Goal: Communication & Community: Participate in discussion

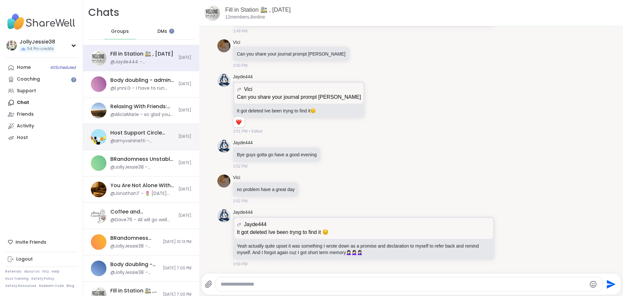
click at [143, 141] on div "@amyvaninetti - @kurdnezam6 and @jeffreycaresfcihc I see that you're not hosts …" at bounding box center [142, 141] width 64 height 6
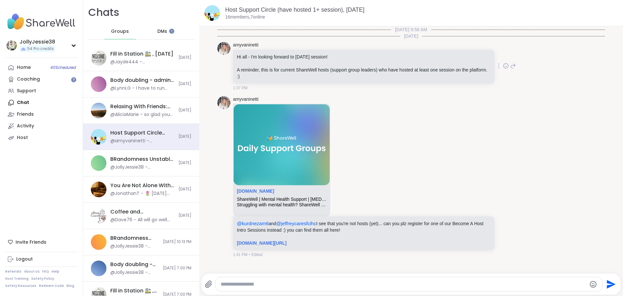
click at [503, 66] on icon at bounding box center [506, 66] width 6 height 6
click at [452, 57] on div "Select Reaction: Heart" at bounding box center [455, 56] width 6 height 6
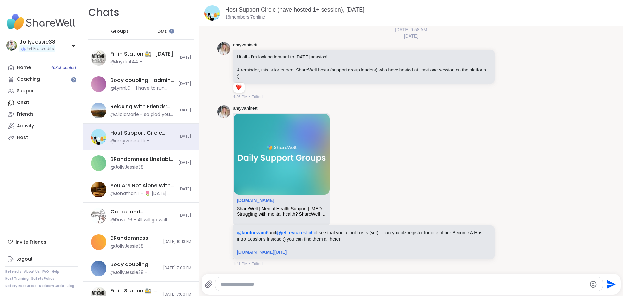
click at [345, 287] on textarea "Type your message" at bounding box center [404, 284] width 366 height 6
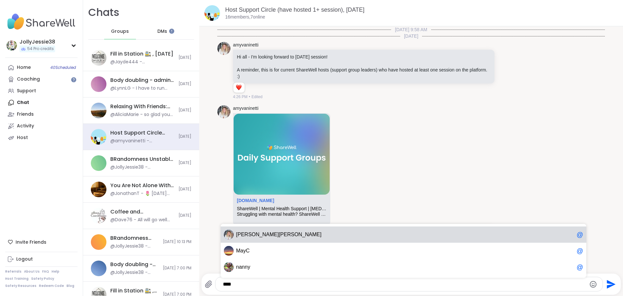
click at [328, 230] on div "amy vaninetti @" at bounding box center [404, 234] width 366 height 16
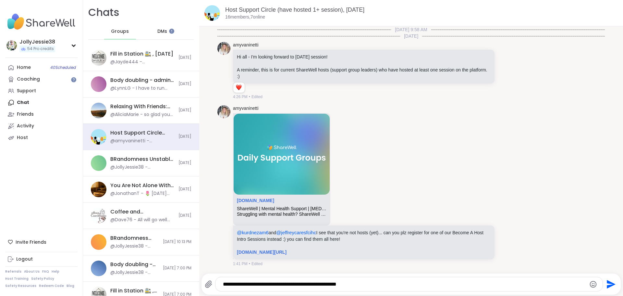
type textarea "**********"
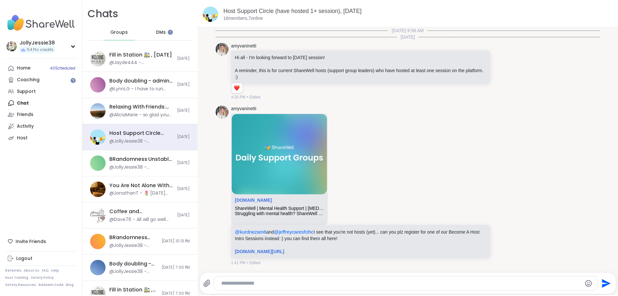
scroll to position [34, 0]
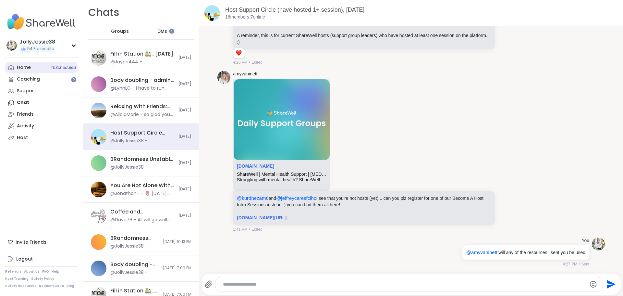
click at [14, 64] on link "Home 40 Scheduled" at bounding box center [41, 68] width 72 height 12
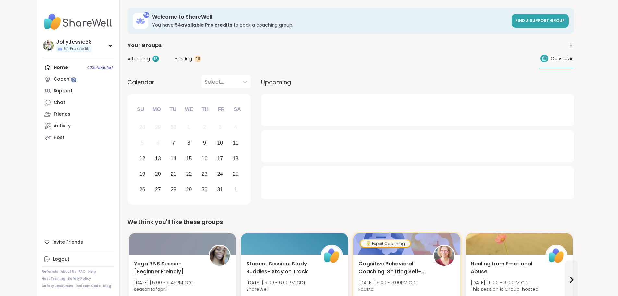
click at [128, 59] on span "Attending" at bounding box center [139, 59] width 22 height 7
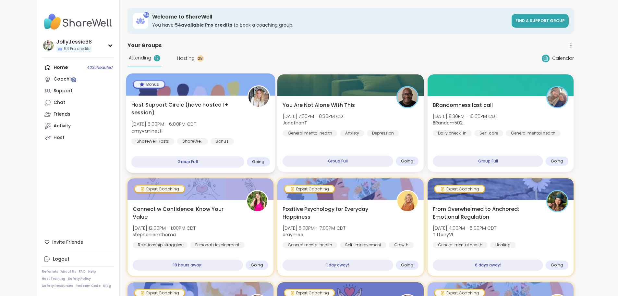
click at [189, 105] on span "Host Support Circle (have hosted 1+ session)" at bounding box center [185, 109] width 109 height 16
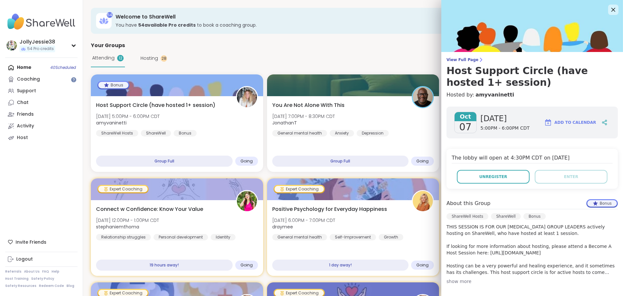
click at [457, 57] on div "View Full Page Host Support Circle (have hosted 1+ session) Hosted by: amyvanin…" at bounding box center [532, 209] width 182 height 419
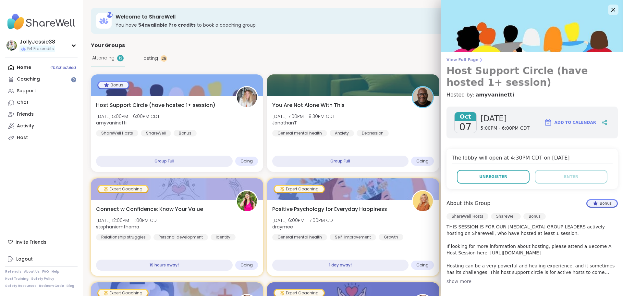
click at [457, 59] on span "View Full Page" at bounding box center [532, 59] width 171 height 5
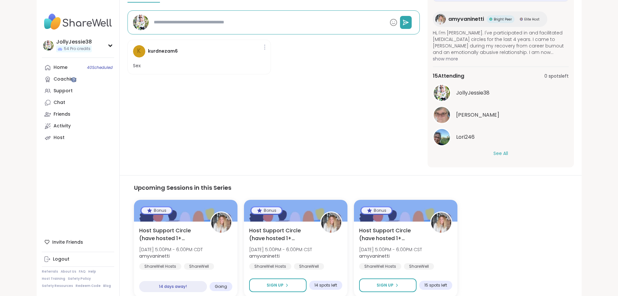
scroll to position [211, 0]
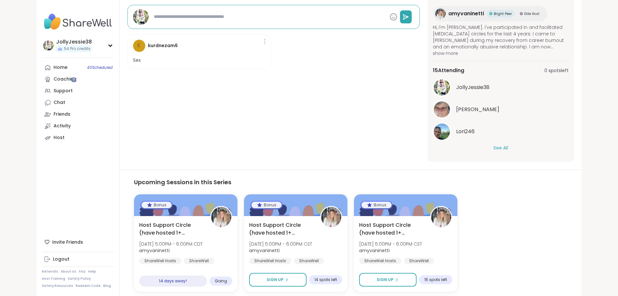
click at [508, 148] on button "See All" at bounding box center [501, 147] width 15 height 7
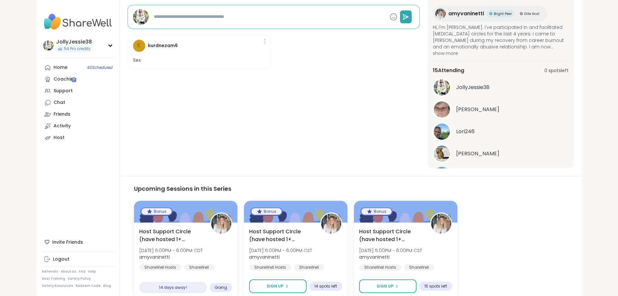
click at [574, 25] on div "in 32 minutes Tuesday, Oct 07 5:00PM - 6:00PM CDT Chat Add to Calendar Enter gr…" at bounding box center [501, 25] width 146 height 286
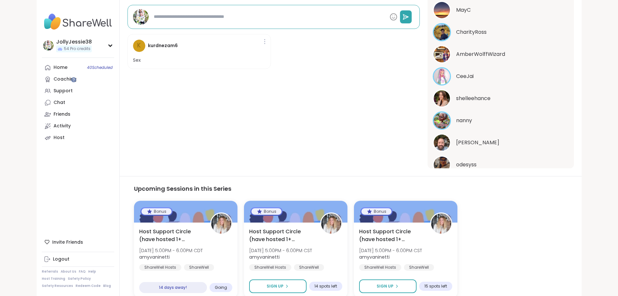
scroll to position [184, 0]
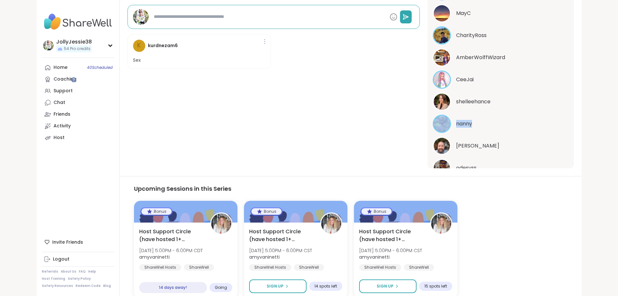
drag, startPoint x: 612, startPoint y: 118, endPoint x: 614, endPoint y: 111, distance: 6.8
click at [582, 111] on section "ShareWell Hosts | ShareWell | Bonus Host Support Circle (have hosted 1+ session…" at bounding box center [351, 25] width 462 height 286
click at [569, 124] on div "nanny" at bounding box center [512, 124] width 113 height 8
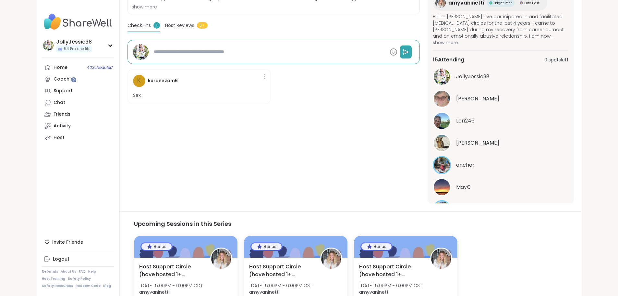
scroll to position [44, 0]
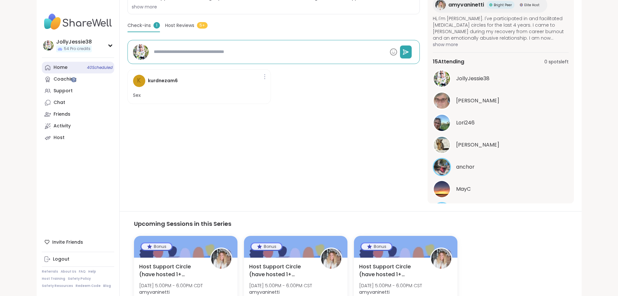
click at [54, 67] on div "Home 40 Scheduled" at bounding box center [61, 67] width 14 height 6
type textarea "*"
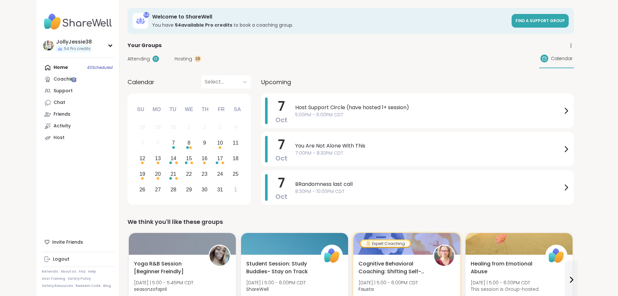
click at [42, 71] on div "Home 40 Scheduled Coaching Support Chat Friends Activity Host" at bounding box center [78, 103] width 72 height 82
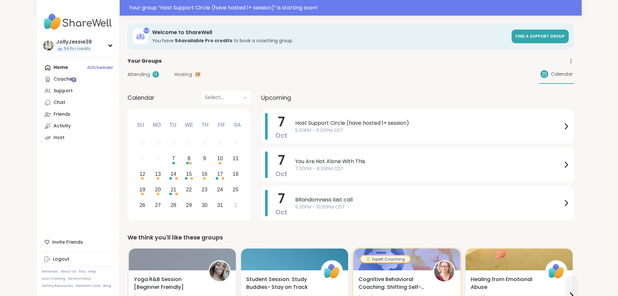
click at [42, 67] on div "Home 40 Scheduled Coaching Support Chat Friends Activity Host" at bounding box center [78, 103] width 72 height 82
click at [128, 79] on div "Attending 12 Hosting 28 Calendar" at bounding box center [351, 74] width 447 height 19
click at [128, 75] on span "Attending" at bounding box center [139, 74] width 22 height 7
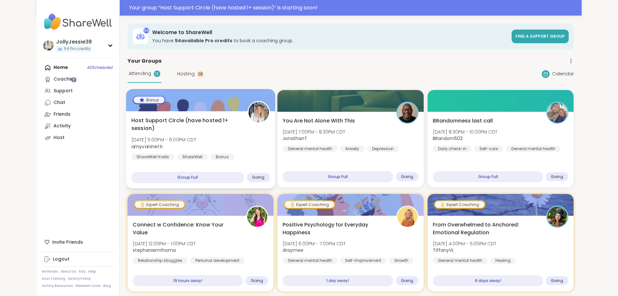
click at [160, 125] on div "Host Support Circle (have hosted 1+ session) Tue, Oct 07 | 5:00PM - 6:00PM CDT …" at bounding box center [200, 139] width 139 height 44
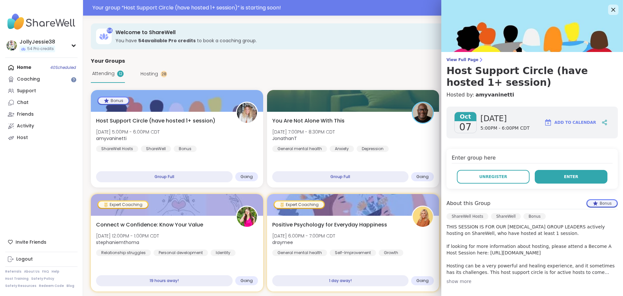
click at [550, 180] on button "Enter" at bounding box center [571, 177] width 73 height 14
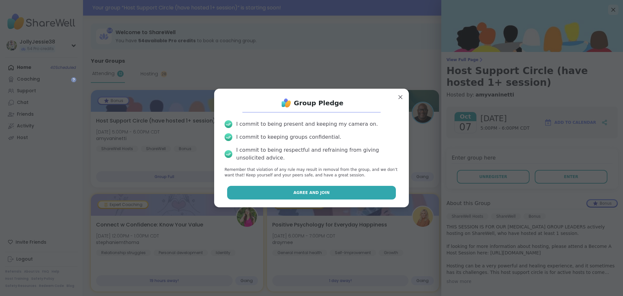
click at [327, 186] on button "Agree and Join" at bounding box center [311, 193] width 169 height 14
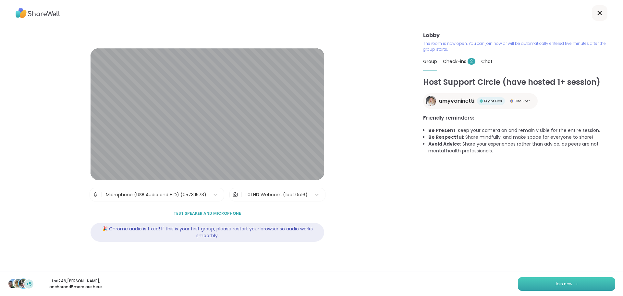
click at [541, 281] on button "Join now" at bounding box center [566, 284] width 97 height 14
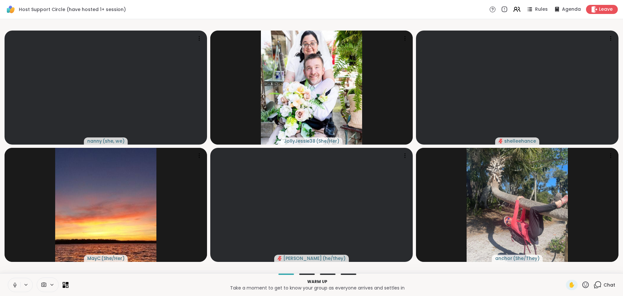
click at [604, 286] on span "Chat" at bounding box center [610, 284] width 12 height 6
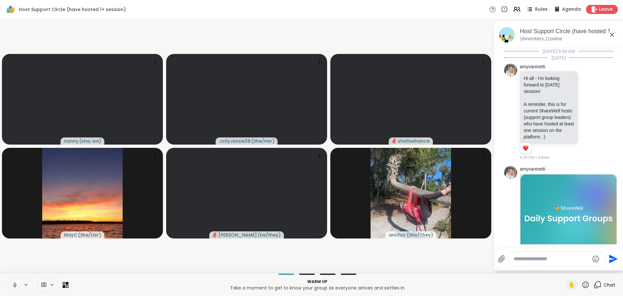
scroll to position [179, 0]
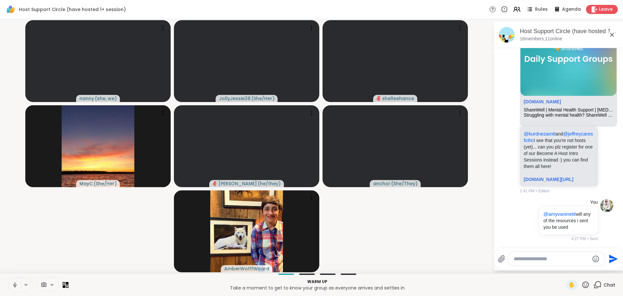
click at [560, 259] on textarea "Type your message" at bounding box center [552, 258] width 76 height 6
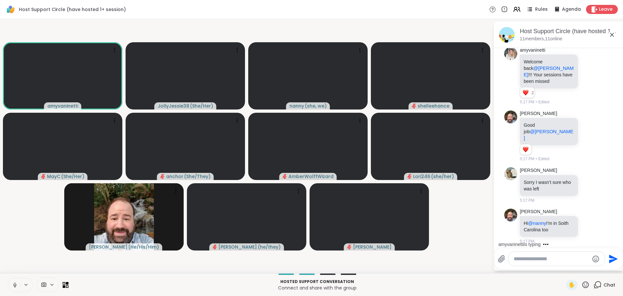
scroll to position [1208, 0]
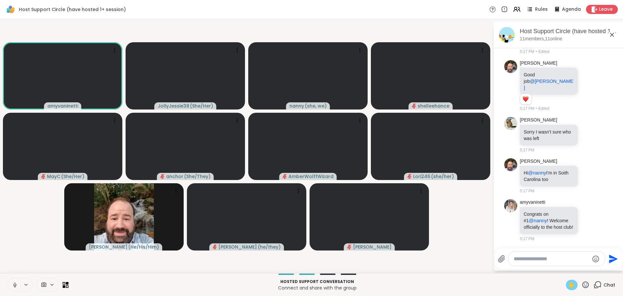
click at [569, 285] on span "✋" at bounding box center [572, 285] width 6 height 8
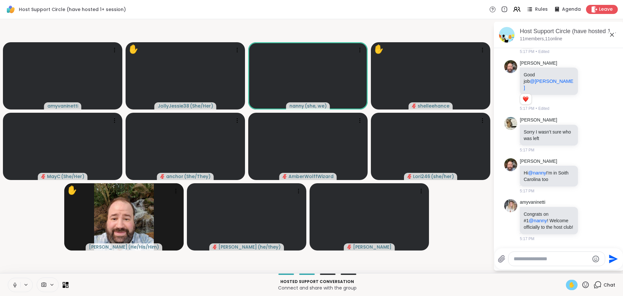
click at [531, 261] on textarea "Type your message" at bounding box center [552, 258] width 76 height 6
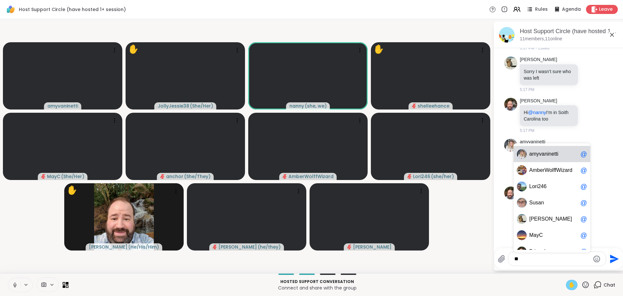
drag, startPoint x: 541, startPoint y: 148, endPoint x: 541, endPoint y: 152, distance: 3.6
click at [541, 148] on div "a myv a ninetti @" at bounding box center [552, 154] width 77 height 16
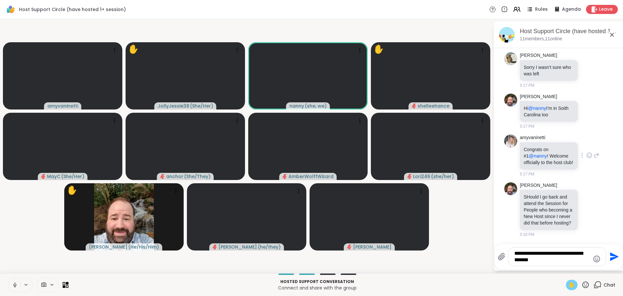
type textarea "**********"
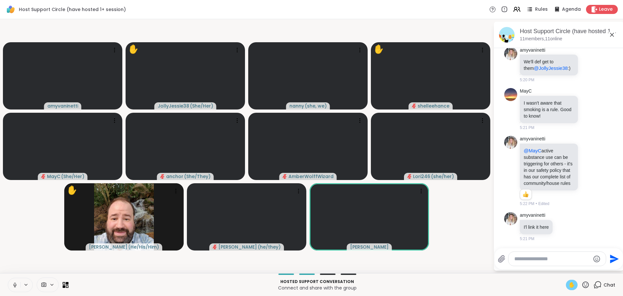
scroll to position [1577, 0]
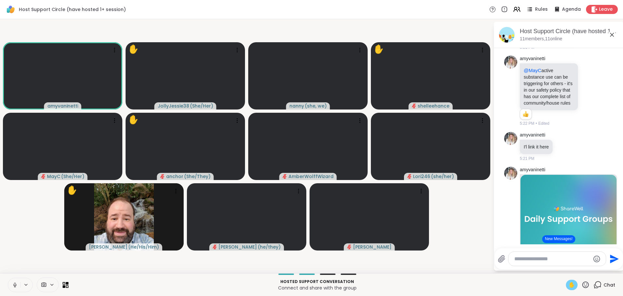
click at [558, 238] on button "New Messages!" at bounding box center [558, 239] width 33 height 8
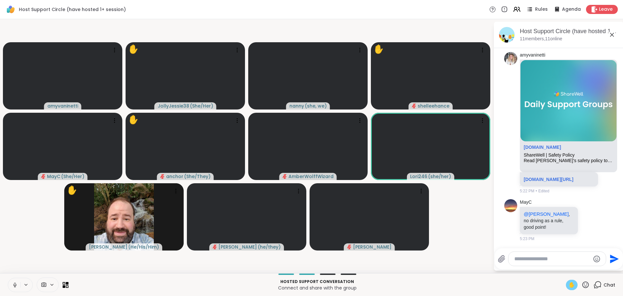
click at [554, 257] on textarea "Type your message" at bounding box center [553, 258] width 76 height 6
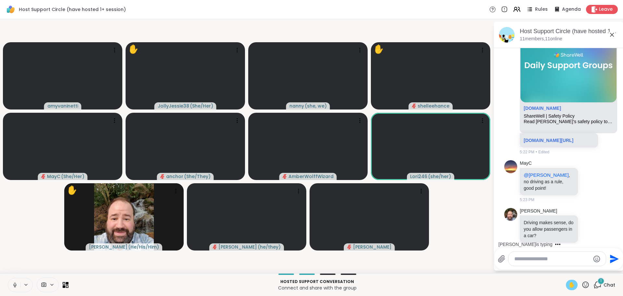
scroll to position [1778, 0]
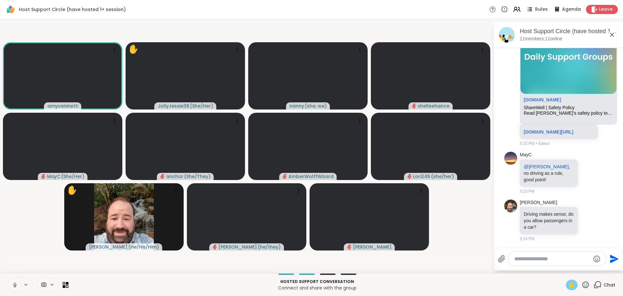
click at [564, 255] on div at bounding box center [557, 259] width 97 height 14
click at [563, 255] on textarea "Type your message" at bounding box center [553, 258] width 76 height 6
type textarea "***"
click at [611, 255] on icon "Send" at bounding box center [614, 259] width 10 height 10
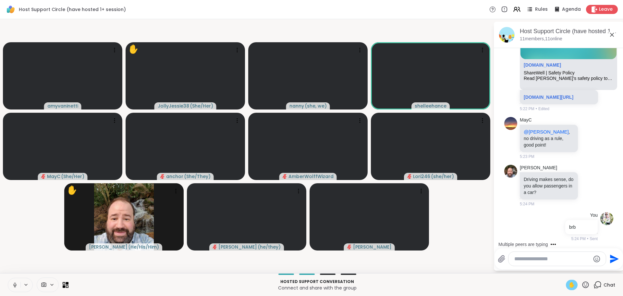
scroll to position [1847, 0]
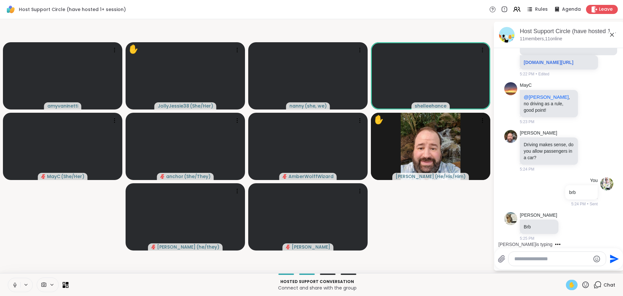
click at [538, 263] on div at bounding box center [557, 259] width 97 height 14
click at [522, 259] on textarea "Type your message" at bounding box center [553, 258] width 76 height 6
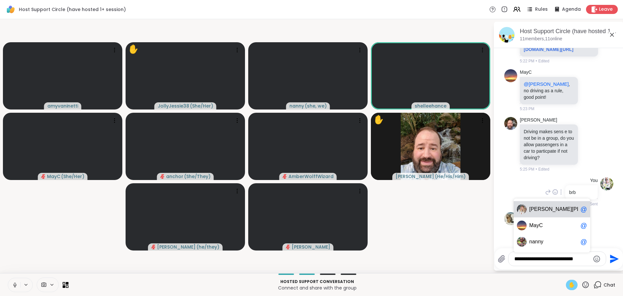
click at [546, 216] on div "amy vaninetti @" at bounding box center [552, 209] width 77 height 16
type textarea "**********"
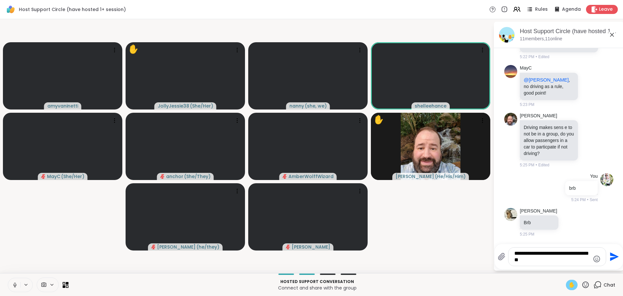
click at [616, 254] on icon "Send" at bounding box center [614, 256] width 10 height 10
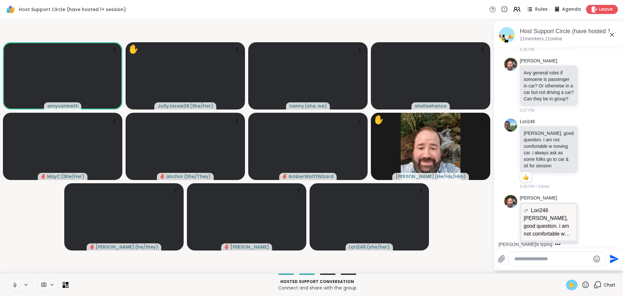
scroll to position [2231, 0]
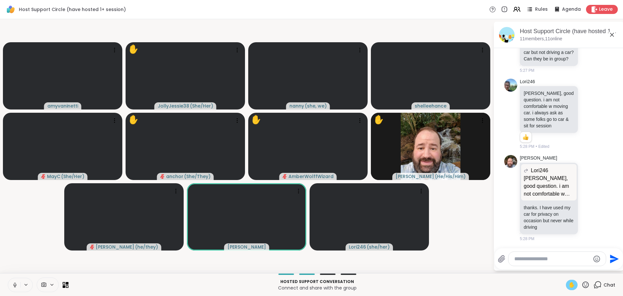
click at [553, 258] on textarea "Type your message" at bounding box center [553, 258] width 76 height 6
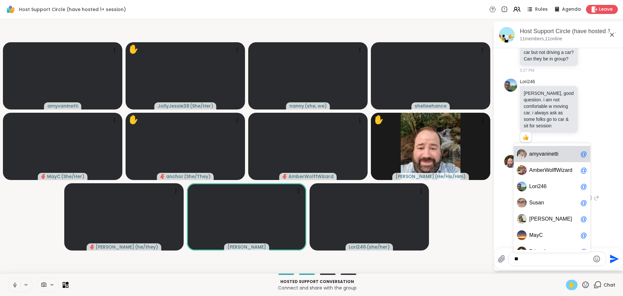
click at [552, 160] on div "a myv a ninetti @" at bounding box center [552, 154] width 77 height 16
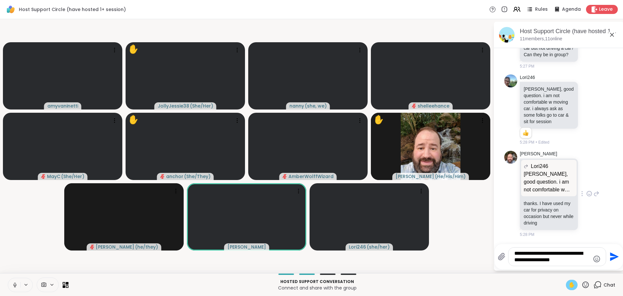
type textarea "**********"
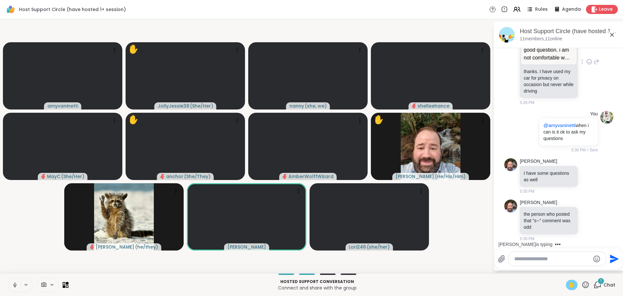
scroll to position [2367, 0]
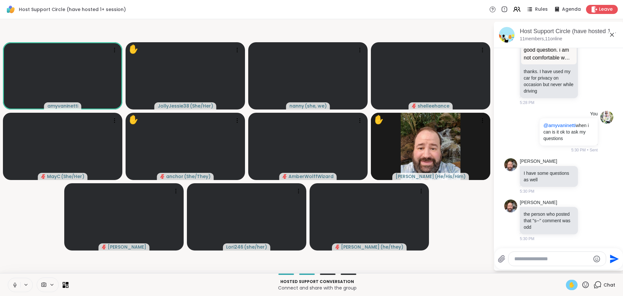
click at [532, 258] on textarea "Type your message" at bounding box center [553, 258] width 76 height 6
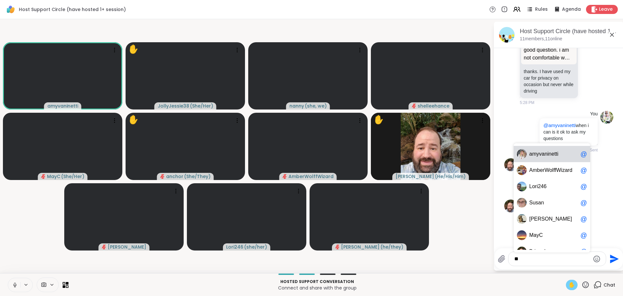
click at [548, 158] on div "a myv a ninetti @" at bounding box center [552, 154] width 77 height 16
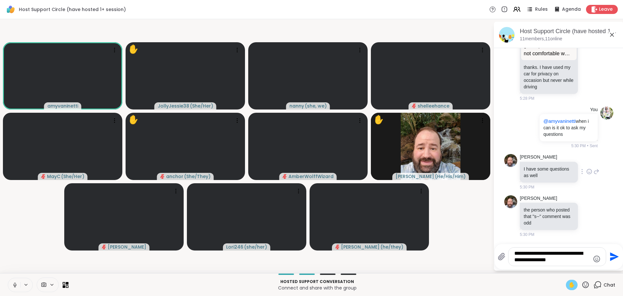
type textarea "**********"
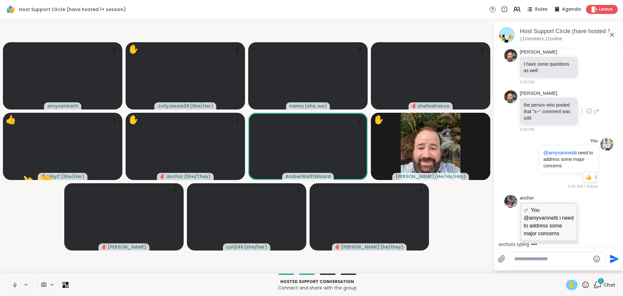
scroll to position [2516, 0]
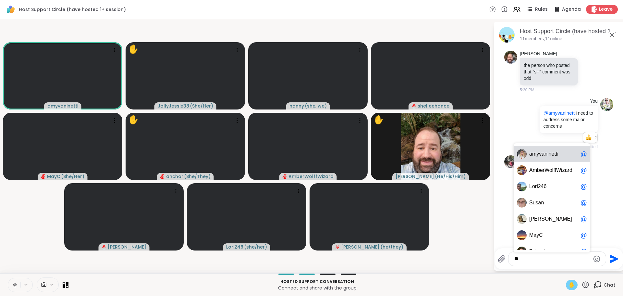
click at [542, 153] on span "a" at bounding box center [543, 154] width 3 height 6
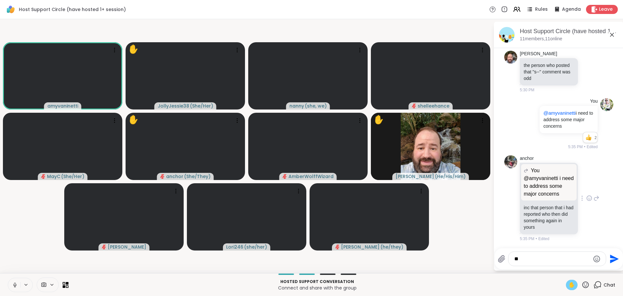
type textarea "*"
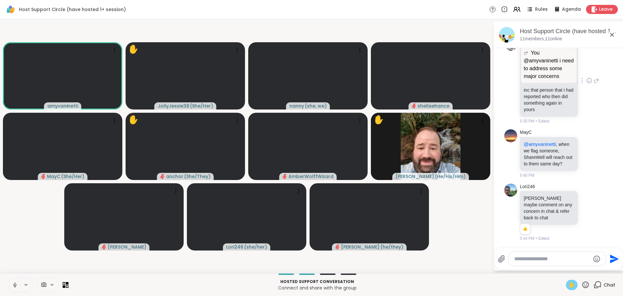
scroll to position [2640, 0]
click at [569, 286] on span "✋" at bounding box center [572, 285] width 6 height 8
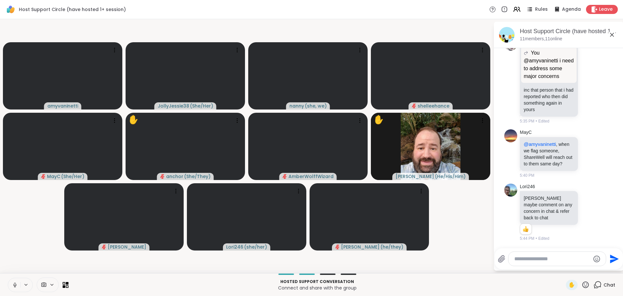
click at [16, 280] on button at bounding box center [14, 285] width 12 height 14
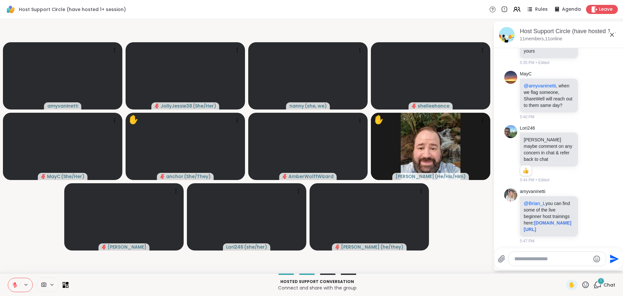
scroll to position [2707, 0]
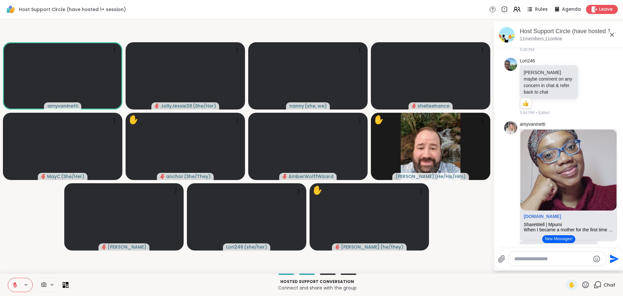
click at [554, 241] on button "New Messages!" at bounding box center [558, 239] width 33 height 8
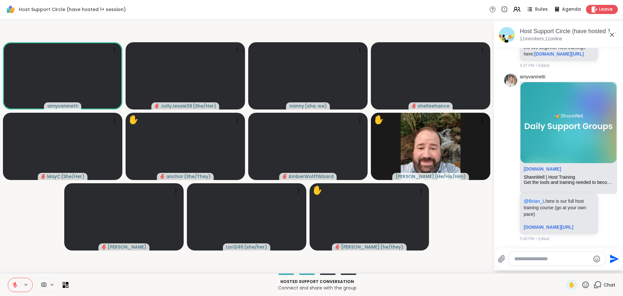
click at [520, 261] on textarea "Type your message" at bounding box center [553, 258] width 76 height 6
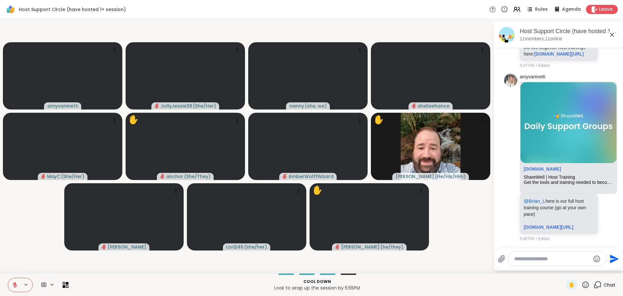
click at [451, 224] on video-player-container "amyvaninetti JollyJessie38 ( She/Her ) nanny ( she, we ) shelleehance MayC ( Sh…" at bounding box center [247, 146] width 486 height 249
click at [16, 284] on icon at bounding box center [15, 285] width 6 height 6
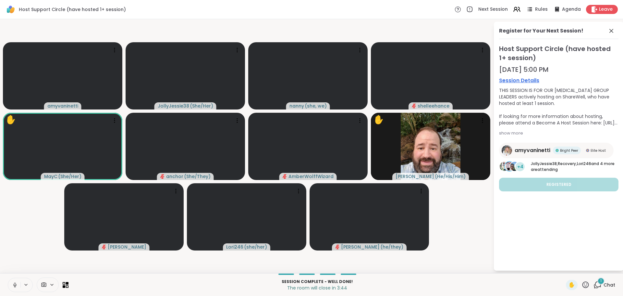
click at [594, 284] on icon at bounding box center [598, 284] width 8 height 8
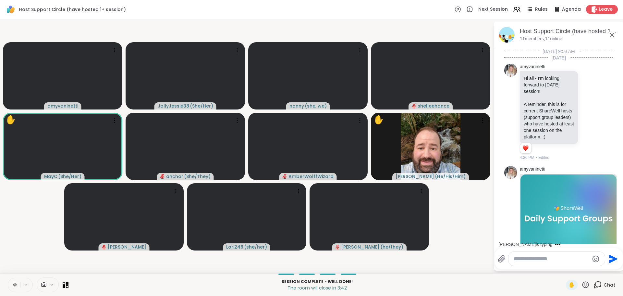
scroll to position [3036, 0]
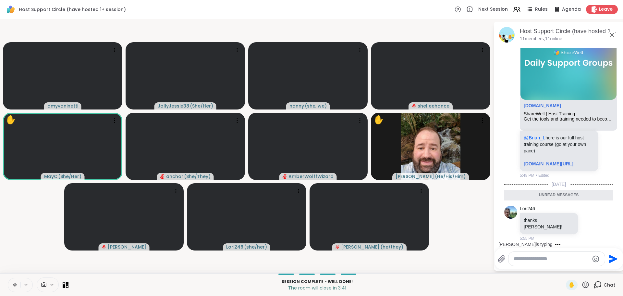
click at [25, 237] on video-player-container "amyvaninetti JollyJessie38 ( She/Her ) nanny ( she, we ) shelleehance ✋ MayC ( …" at bounding box center [247, 146] width 486 height 249
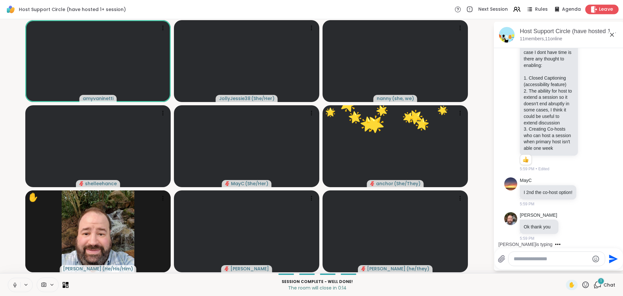
scroll to position [3268, 0]
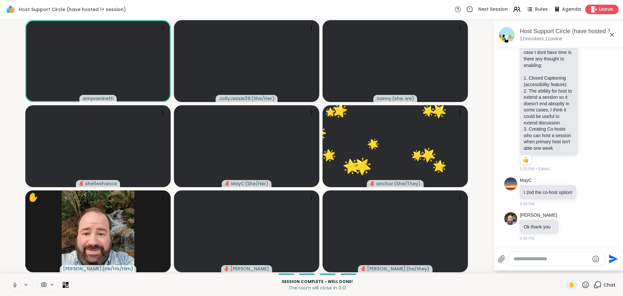
click at [602, 6] on span "Leave" at bounding box center [606, 9] width 14 height 7
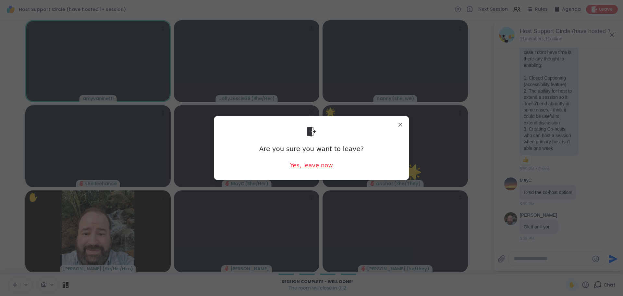
click at [316, 164] on div "Yes, leave now" at bounding box center [311, 165] width 43 height 8
click at [320, 164] on div "Yes, leave now" at bounding box center [311, 165] width 43 height 8
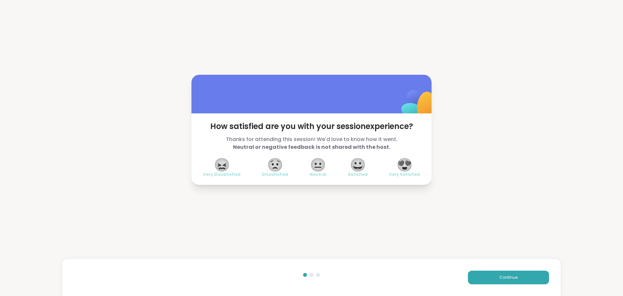
click at [399, 164] on span "😍" at bounding box center [405, 165] width 16 height 12
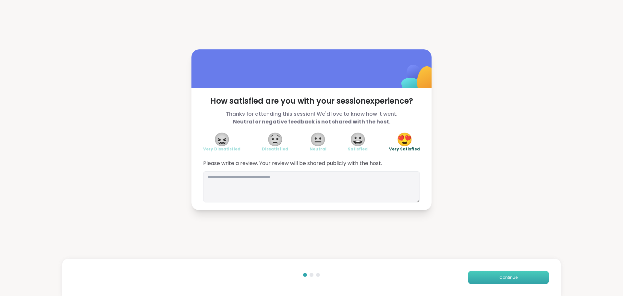
click at [476, 282] on button "Continue" at bounding box center [508, 277] width 81 height 14
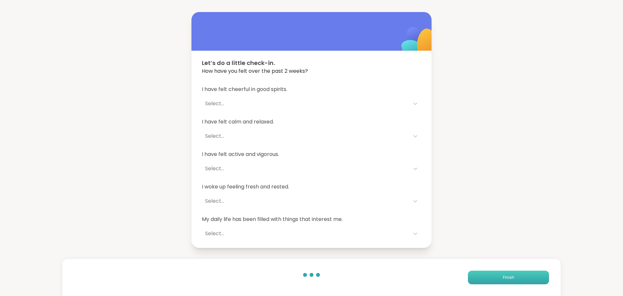
click at [476, 282] on button "Finish" at bounding box center [508, 277] width 81 height 14
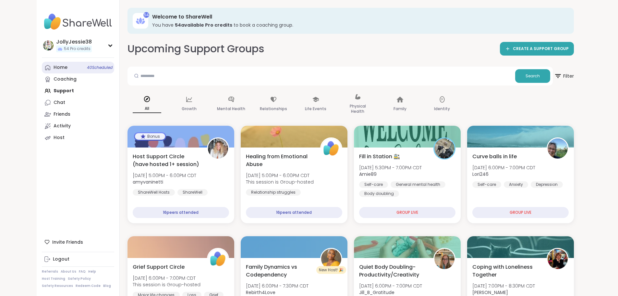
click at [54, 67] on div "Home 40 Scheduled" at bounding box center [61, 67] width 14 height 6
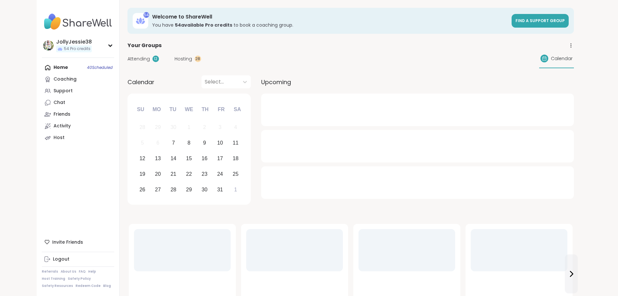
click at [128, 57] on span "Attending" at bounding box center [139, 59] width 22 height 7
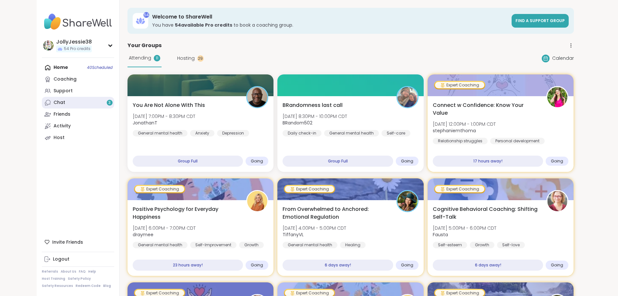
click at [42, 98] on link "Chat 3" at bounding box center [78, 103] width 72 height 12
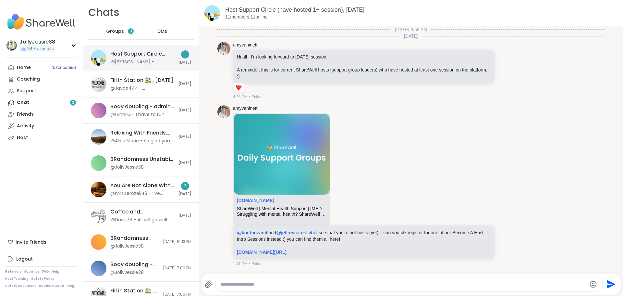
scroll to position [2466, 0]
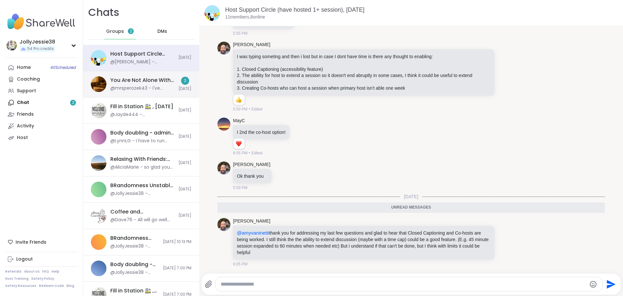
click at [147, 89] on div "@mrsperozek43 - I've learned to take care of myself first. When I get tired , t…" at bounding box center [142, 88] width 64 height 6
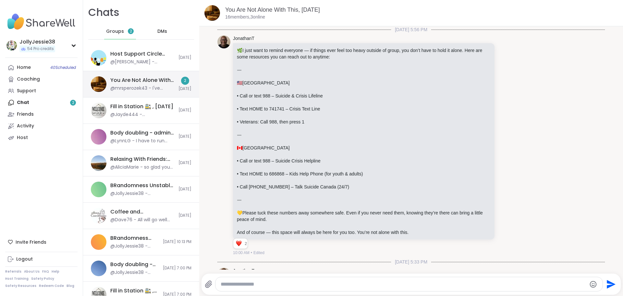
scroll to position [410, 0]
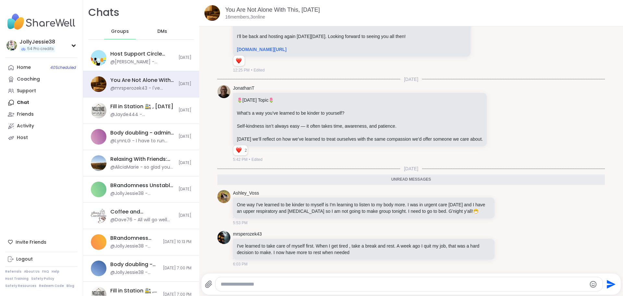
click at [282, 281] on textarea "Type your message" at bounding box center [404, 284] width 366 height 6
type textarea "*"
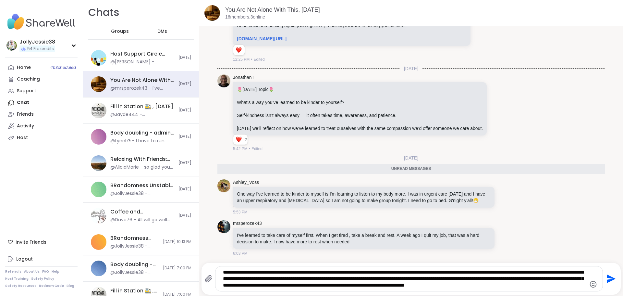
type textarea "**********"
click at [605, 274] on icon "Send" at bounding box center [610, 278] width 10 height 10
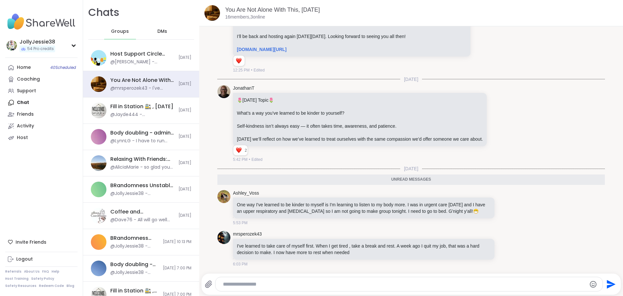
scroll to position [395, 0]
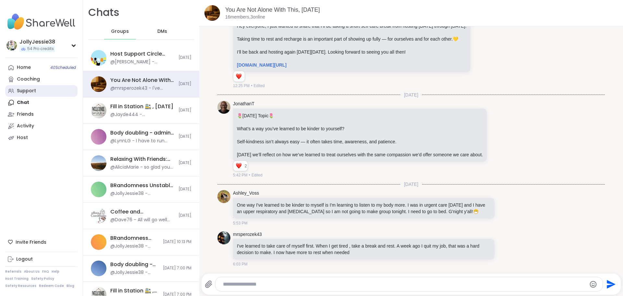
click at [24, 90] on div "Support" at bounding box center [26, 91] width 19 height 6
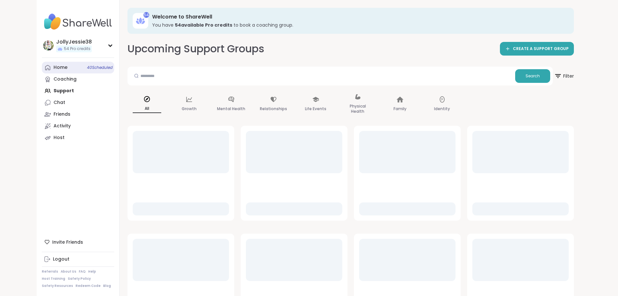
click at [42, 63] on link "Home 40 Scheduled" at bounding box center [78, 68] width 72 height 12
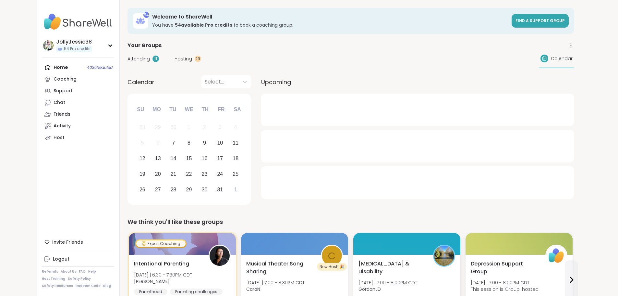
click at [128, 59] on span "Attending" at bounding box center [139, 59] width 22 height 7
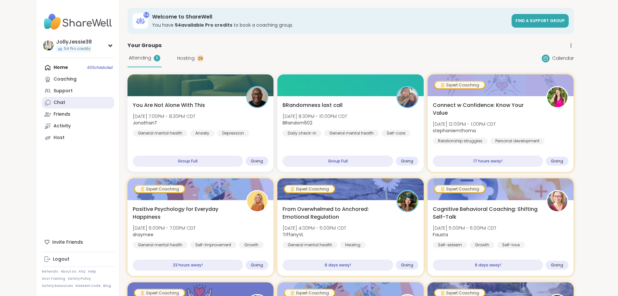
click at [54, 101] on div "Chat" at bounding box center [60, 102] width 12 height 6
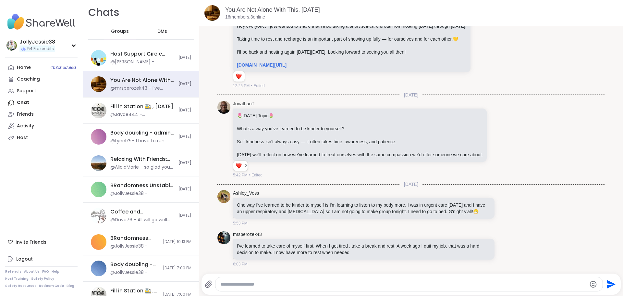
scroll to position [395, 0]
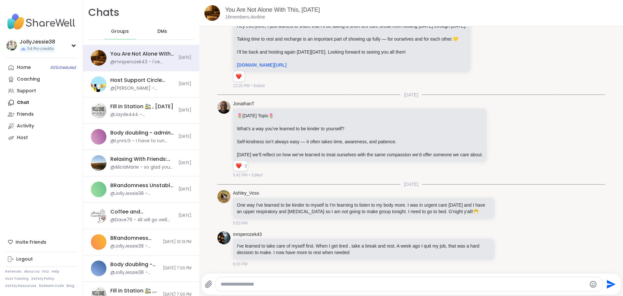
click at [161, 33] on span "DMs" at bounding box center [162, 31] width 10 height 6
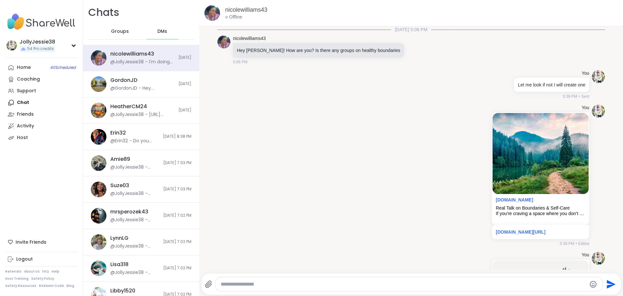
scroll to position [1912, 0]
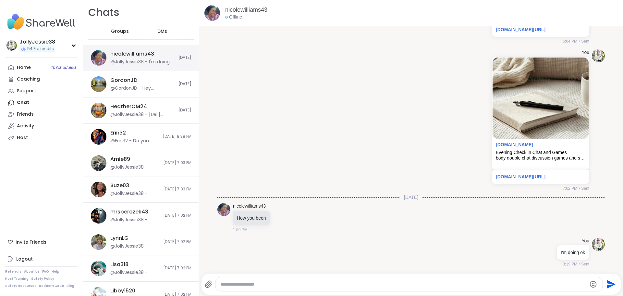
click at [143, 51] on div "nicolewilliams43" at bounding box center [132, 53] width 44 height 7
click at [133, 111] on div "@JollyJessie38 - https://www.michaels.com/makerplace/product/blue-puzzle-piece-…" at bounding box center [142, 114] width 64 height 6
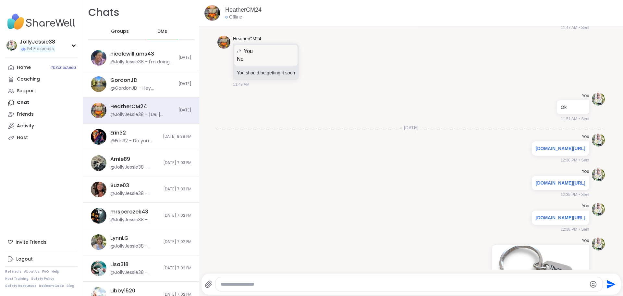
scroll to position [7100, 0]
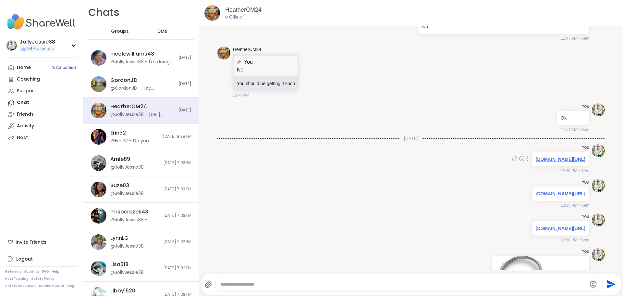
click at [536, 162] on link "etsy.com/listing/1816885852/wooden-puzzle-piece-keychain-every-piece?gpla=1&gao…" at bounding box center [561, 158] width 50 height 5
click at [532, 201] on div "etsy.com/listing/1507857942/thank-you-for-being-such-an-important?gpla=1&gao=1&" at bounding box center [560, 193] width 57 height 14
click at [536, 196] on link "etsy.com/listing/1507857942/thank-you-for-being-such-an-important?gpla=1&gao=1&" at bounding box center [561, 193] width 50 height 5
click at [536, 231] on link "etsy.com/listing/1406531205/personalised-jigsaw-puzzle-piece-wedding?gpla=1&gao…" at bounding box center [561, 228] width 50 height 5
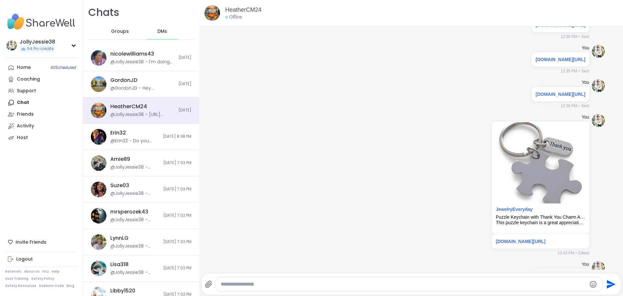
scroll to position [7291, 0]
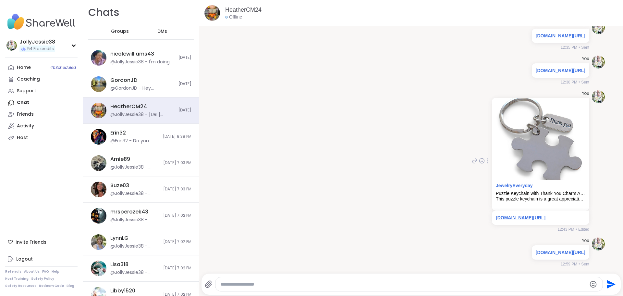
click at [496, 215] on link "jewelry-everyday.com/products/puzzle-keychain-with-thank-you-charm-appreciation…" at bounding box center [521, 217] width 50 height 5
click at [532, 255] on div "michaels.com/makerplace/product/blue-puzzle-piece-keychain-301966155328126976" at bounding box center [560, 252] width 57 height 14
click at [536, 254] on link "michaels.com/makerplace/product/blue-puzzle-piece-keychain-301966155328126976" at bounding box center [561, 252] width 50 height 5
click at [23, 64] on link "Home 40 Scheduled" at bounding box center [41, 68] width 72 height 12
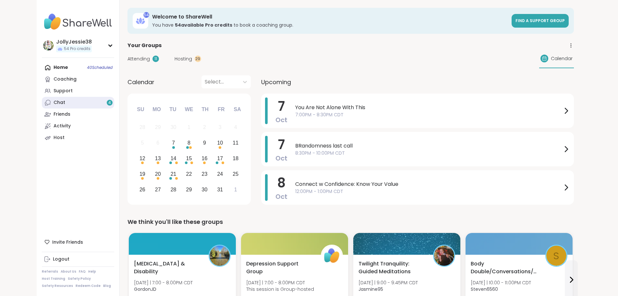
click at [42, 103] on link "Chat 4" at bounding box center [78, 103] width 72 height 12
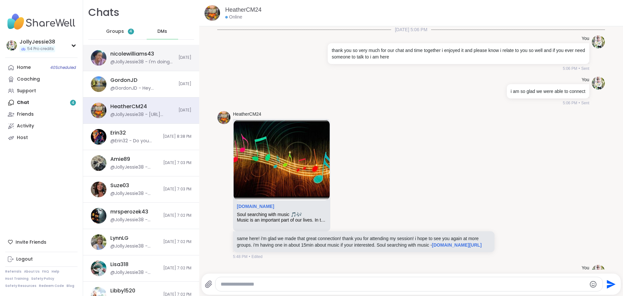
scroll to position [7637, 0]
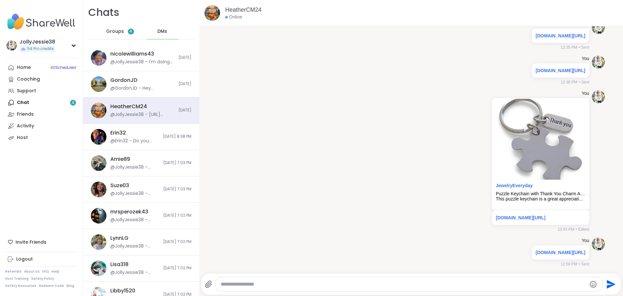
click at [114, 24] on div "Groups 4" at bounding box center [120, 32] width 32 height 16
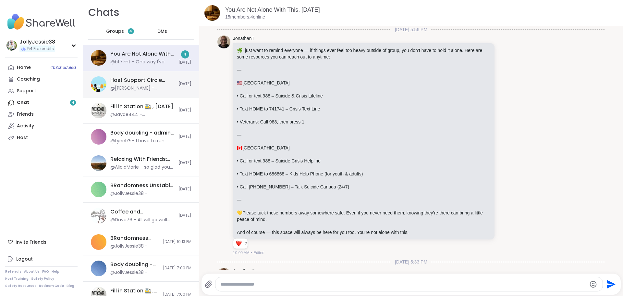
scroll to position [737, 0]
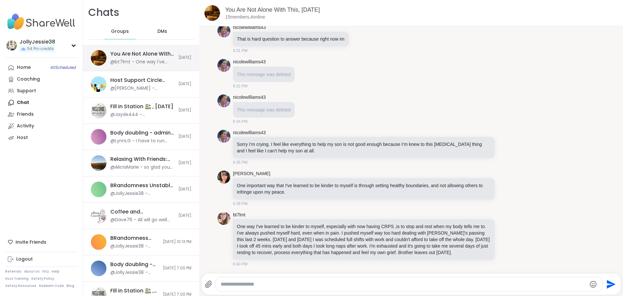
click at [145, 53] on div "You Are Not Alone With This, [DATE]" at bounding box center [142, 53] width 64 height 7
click at [504, 144] on icon at bounding box center [506, 146] width 5 height 5
drag, startPoint x: 417, startPoint y: 133, endPoint x: 448, endPoint y: 132, distance: 30.5
click at [448, 132] on ul at bounding box center [454, 137] width 75 height 18
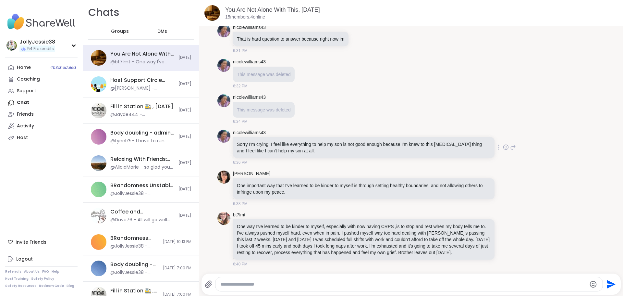
click at [511, 145] on icon at bounding box center [513, 147] width 5 height 5
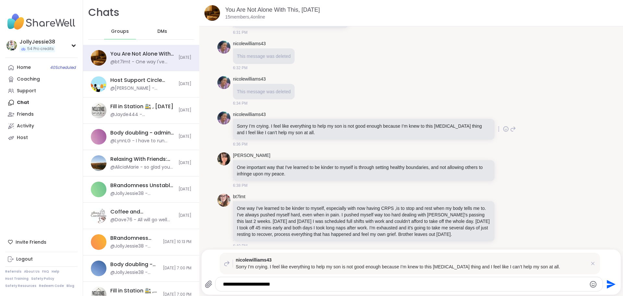
type textarea "**********"
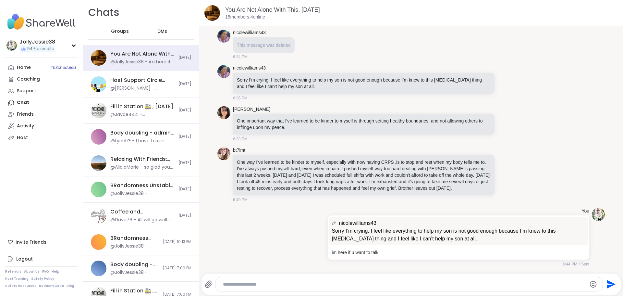
click at [503, 79] on icon at bounding box center [506, 82] width 6 height 6
click at [452, 69] on div "Select Reaction: Heart" at bounding box center [455, 72] width 6 height 6
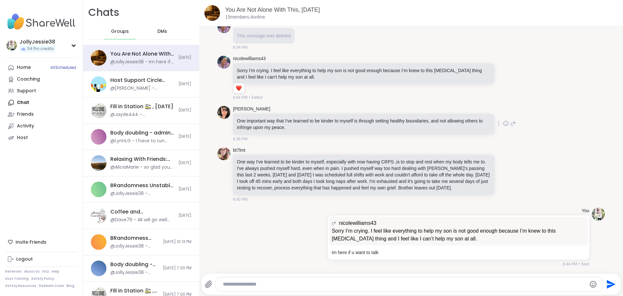
click at [510, 126] on icon at bounding box center [513, 123] width 6 height 8
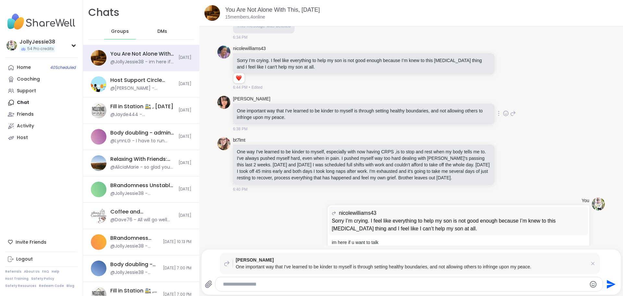
click at [498, 132] on div "GayleR One important way that I've learned to be kinder to myself is through se…" at bounding box center [374, 114] width 283 height 36
click at [503, 117] on icon at bounding box center [506, 113] width 6 height 6
click at [452, 106] on div "Select Reaction: Heart" at bounding box center [455, 103] width 6 height 6
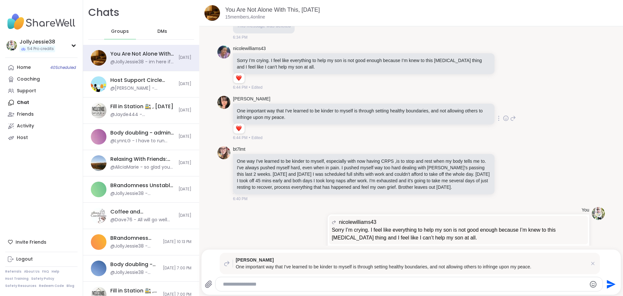
click at [608, 280] on icon "Send" at bounding box center [610, 284] width 10 height 10
click at [503, 177] on icon at bounding box center [506, 173] width 6 height 6
click at [452, 166] on div "Select Reaction: Heart" at bounding box center [455, 163] width 6 height 6
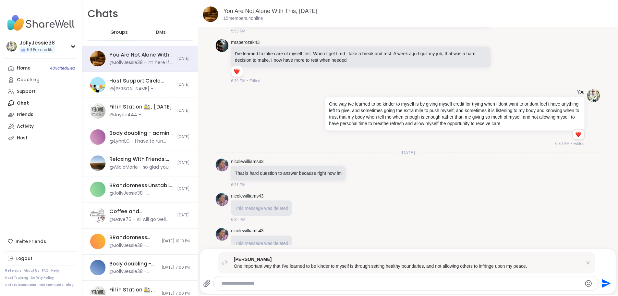
scroll to position [558, 0]
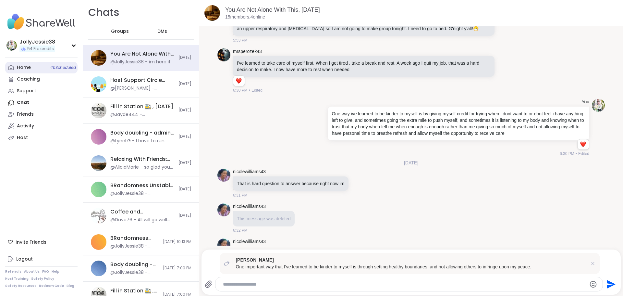
click at [25, 65] on div "Home 40 Scheduled" at bounding box center [24, 67] width 14 height 6
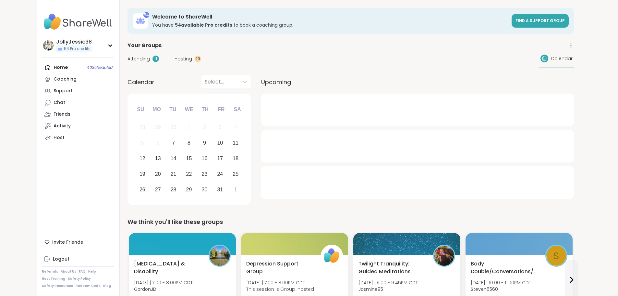
click at [128, 55] on div "Attending 11 Hosting 29 Calendar" at bounding box center [351, 58] width 447 height 19
click at [128, 57] on span "Attending" at bounding box center [139, 59] width 22 height 7
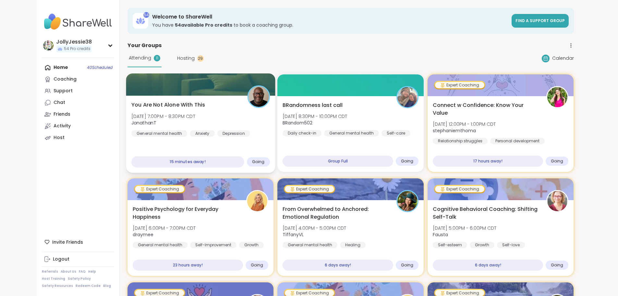
click at [177, 106] on div "You Are Not Alone With This Tue, Oct 07 | 7:00PM - 8:30PM CDT JonathanT General…" at bounding box center [200, 119] width 139 height 36
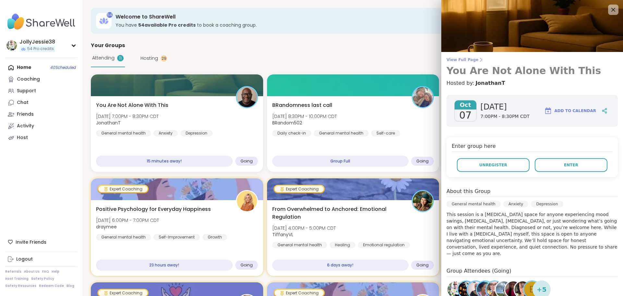
click at [460, 59] on span "View Full Page" at bounding box center [532, 59] width 171 height 5
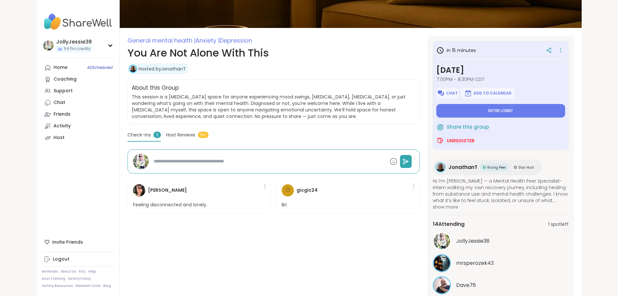
scroll to position [235, 0]
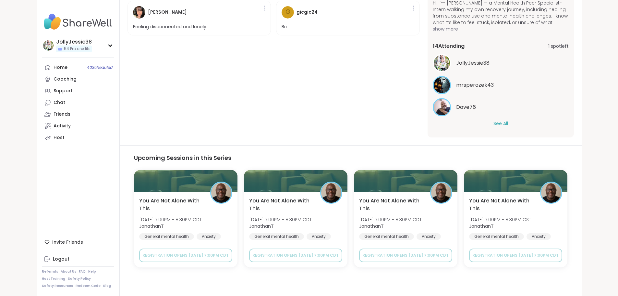
click at [508, 122] on button "See All" at bounding box center [501, 123] width 15 height 7
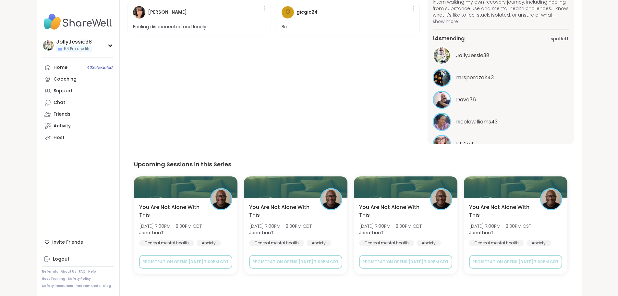
scroll to position [8, 0]
type textarea "*"
click at [54, 99] on div "Chat" at bounding box center [60, 102] width 12 height 6
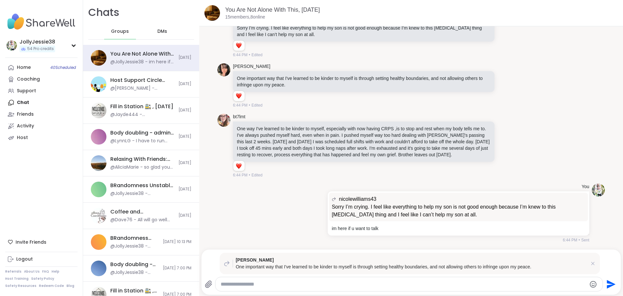
scroll to position [828, 0]
click at [590, 265] on icon at bounding box center [593, 263] width 6 height 6
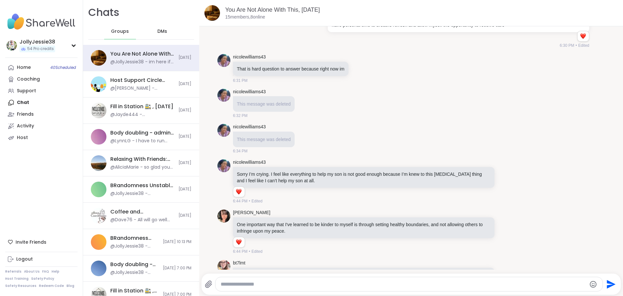
scroll to position [713, 0]
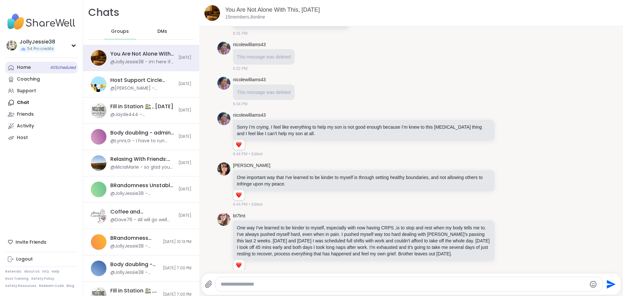
click at [26, 67] on div "Home 40 Scheduled" at bounding box center [24, 67] width 14 height 6
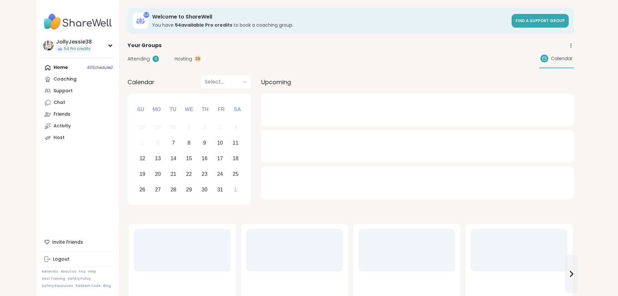
click at [128, 57] on span "Attending" at bounding box center [139, 59] width 22 height 7
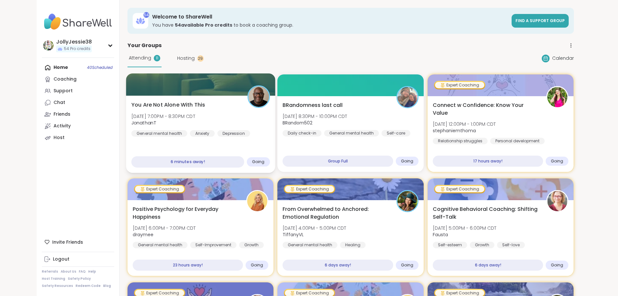
click at [172, 110] on div "You Are Not Alone With This Tue, Oct 07 | 7:00PM - 8:30PM CDT JonathanT General…" at bounding box center [200, 119] width 139 height 36
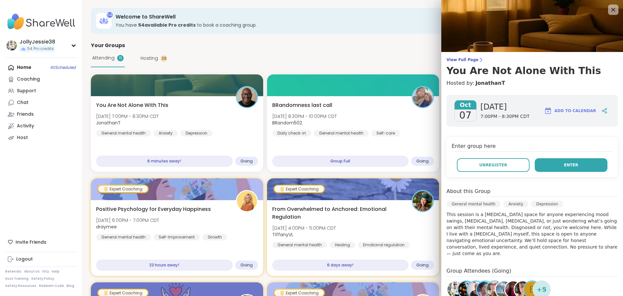
click at [558, 168] on button "Enter" at bounding box center [571, 165] width 73 height 14
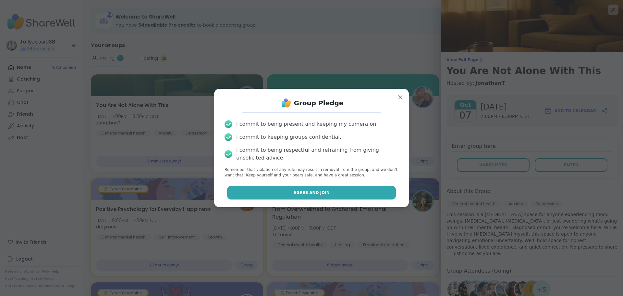
click at [345, 192] on button "Agree and Join" at bounding box center [311, 193] width 169 height 14
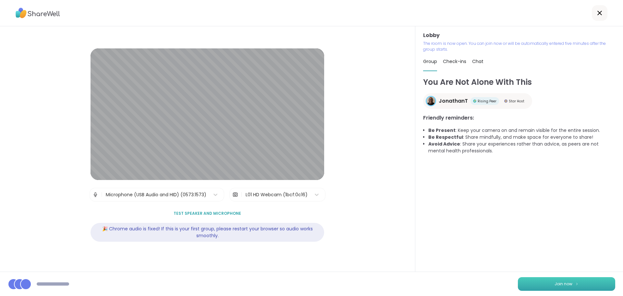
click at [574, 286] on button "Join now" at bounding box center [566, 284] width 97 height 14
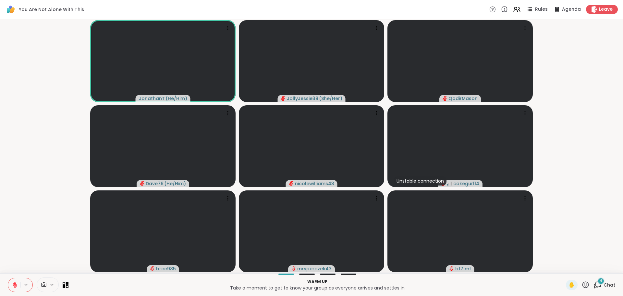
click at [595, 287] on icon at bounding box center [598, 284] width 6 height 6
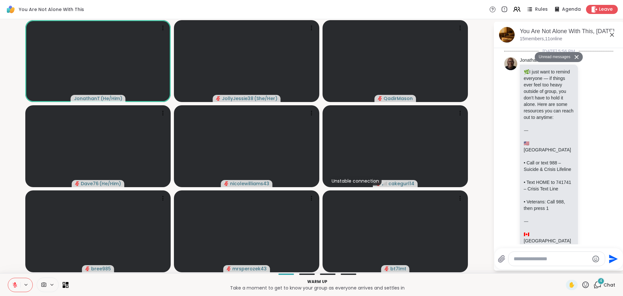
scroll to position [2087, 0]
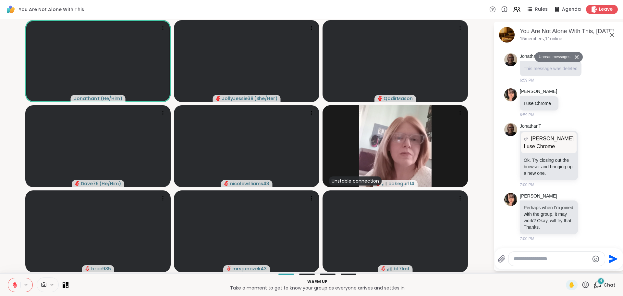
click at [557, 262] on div at bounding box center [557, 259] width 96 height 14
click at [545, 257] on textarea "Type your message" at bounding box center [552, 258] width 76 height 6
click at [548, 242] on span "hanT" at bounding box center [548, 241] width 12 height 6
click at [547, 245] on div "JonathanT @" at bounding box center [552, 241] width 77 height 16
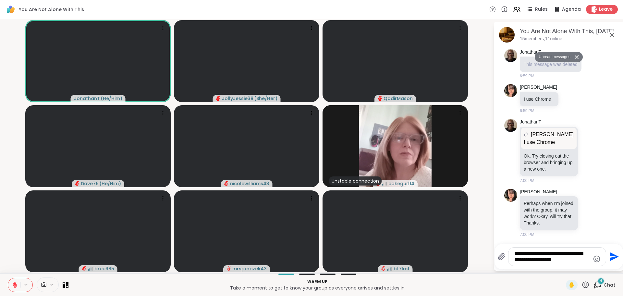
type textarea "**********"
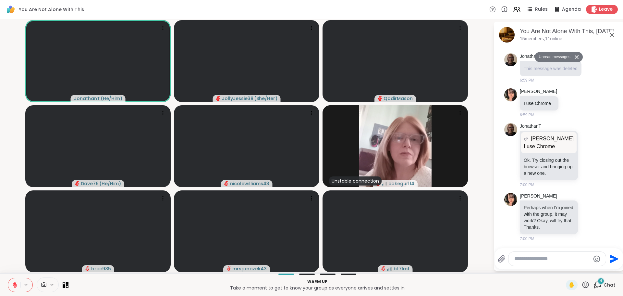
click at [600, 281] on span "4" at bounding box center [601, 281] width 3 height 6
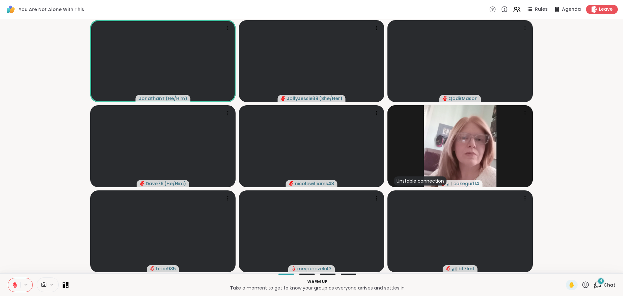
click at [598, 282] on div "4" at bounding box center [601, 280] width 7 height 7
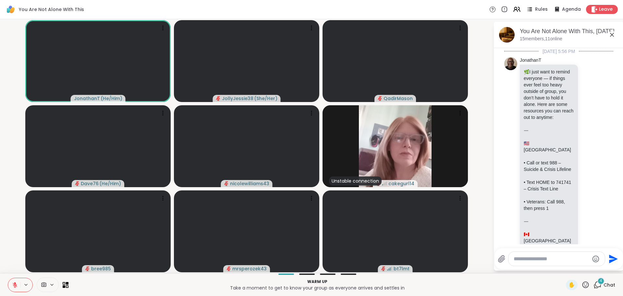
scroll to position [2179, 0]
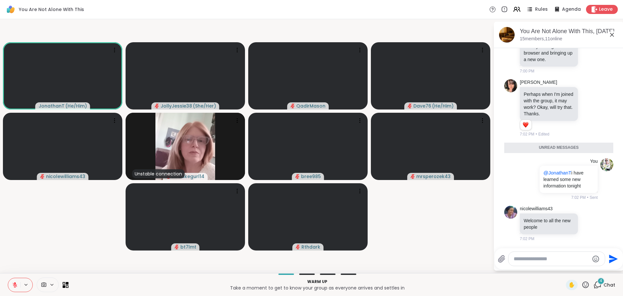
click at [598, 283] on div "4" at bounding box center [601, 280] width 7 height 7
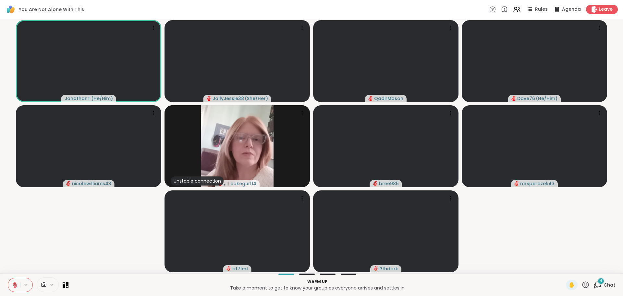
click at [594, 284] on icon at bounding box center [598, 284] width 8 height 8
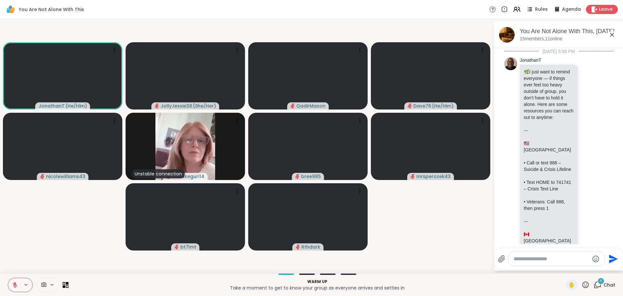
scroll to position [2304, 0]
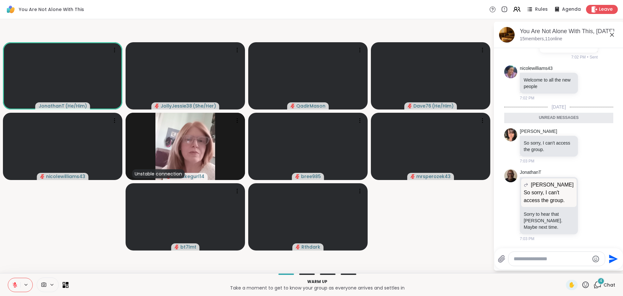
click at [541, 260] on textarea "Type your message" at bounding box center [552, 258] width 76 height 6
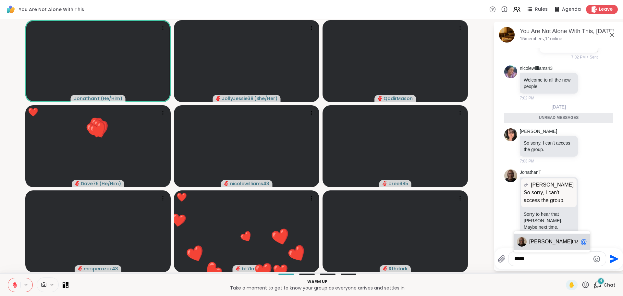
click at [572, 244] on span "thanT" at bounding box center [578, 241] width 13 height 6
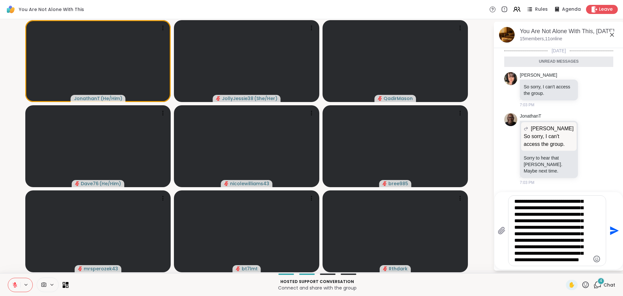
scroll to position [39, 0]
type textarea "**********"
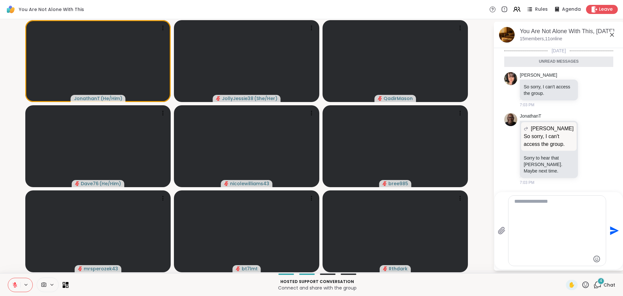
scroll to position [0, 0]
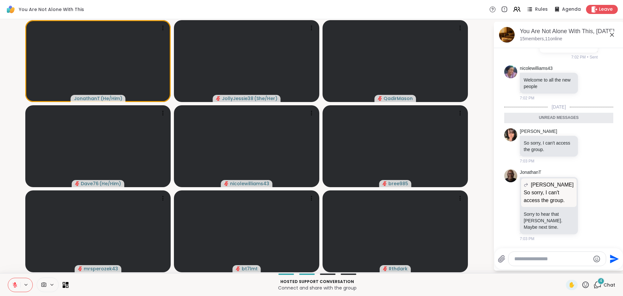
click at [597, 284] on icon at bounding box center [598, 284] width 8 height 8
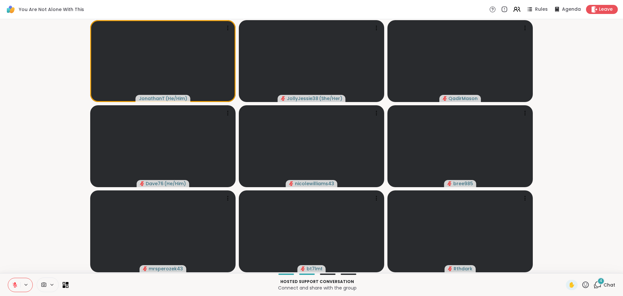
click at [600, 283] on span "4" at bounding box center [601, 281] width 3 height 6
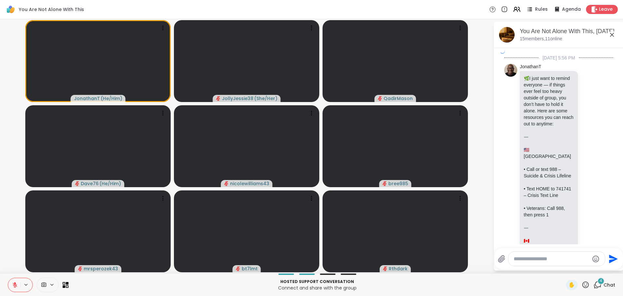
scroll to position [2535, 0]
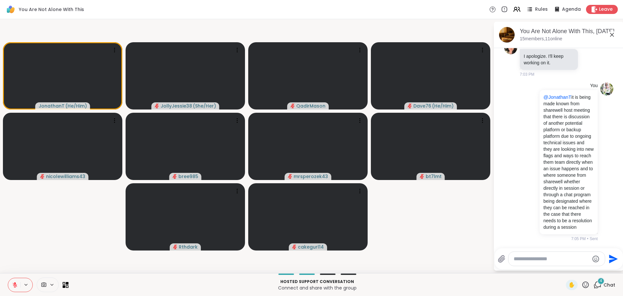
click at [598, 284] on div "4" at bounding box center [601, 280] width 7 height 7
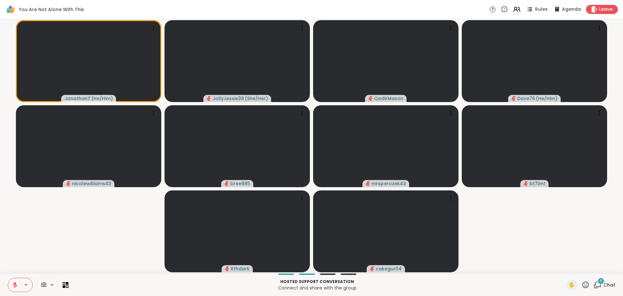
click at [594, 285] on icon at bounding box center [598, 284] width 8 height 8
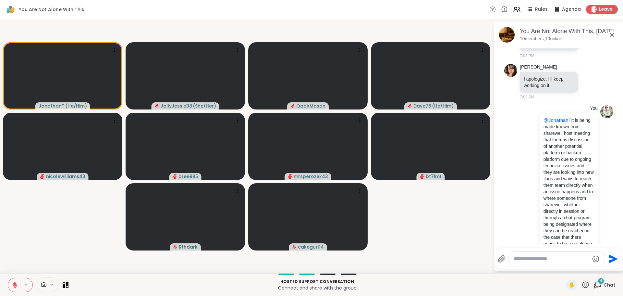
scroll to position [2523, 0]
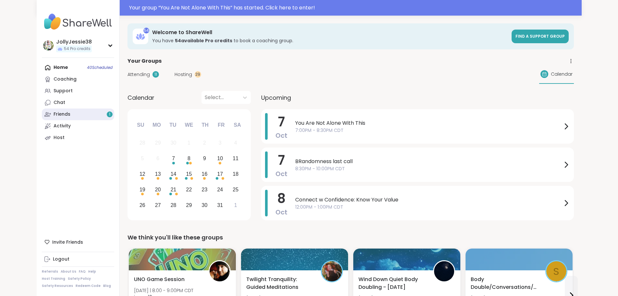
click at [42, 114] on link "Friends 1" at bounding box center [78, 114] width 72 height 12
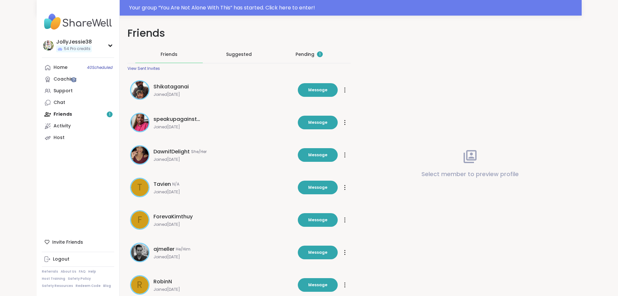
click at [301, 47] on div "Pending 1" at bounding box center [310, 54] width 68 height 17
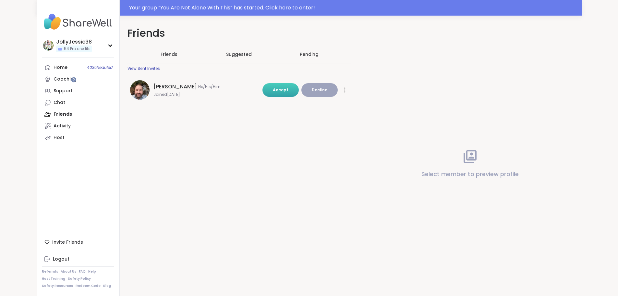
click at [287, 88] on span "Accept" at bounding box center [281, 90] width 16 height 6
click at [54, 67] on div "Home 40 Scheduled" at bounding box center [61, 67] width 14 height 6
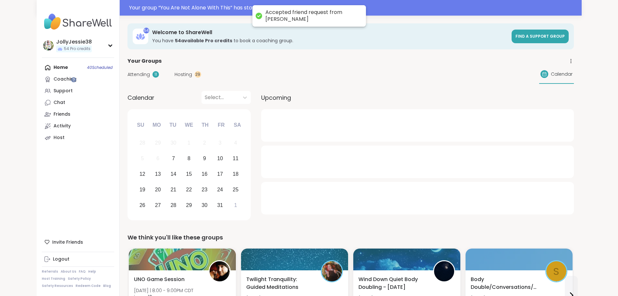
click at [128, 73] on span "Attending" at bounding box center [139, 74] width 22 height 7
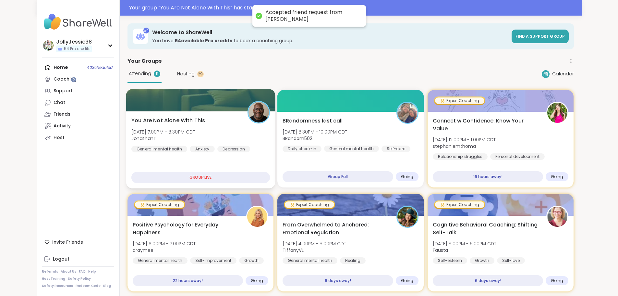
click at [142, 109] on div at bounding box center [200, 100] width 149 height 22
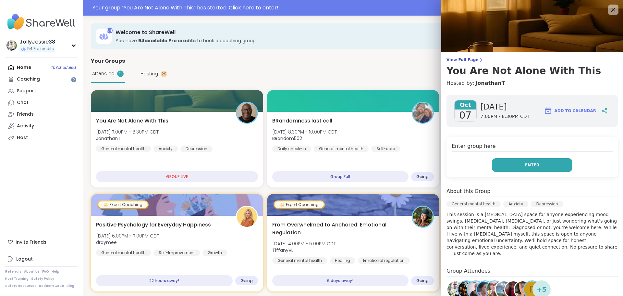
click at [543, 164] on button "Enter" at bounding box center [532, 165] width 81 height 14
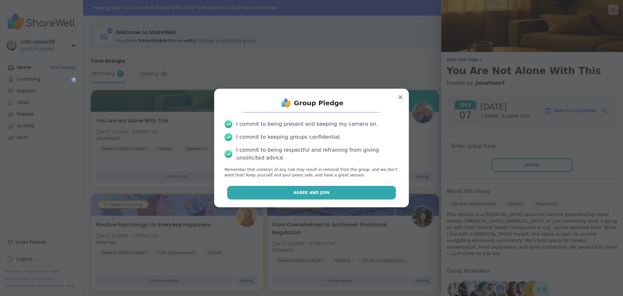
click at [365, 191] on button "Agree and Join" at bounding box center [311, 193] width 169 height 14
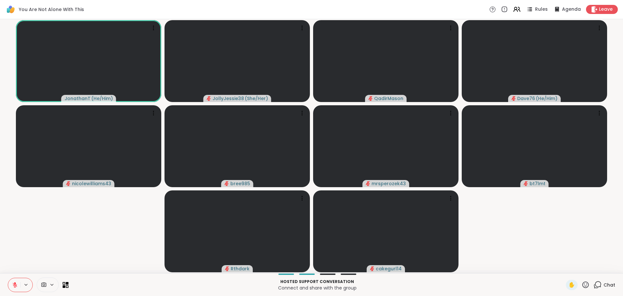
click at [594, 284] on icon at bounding box center [598, 284] width 8 height 8
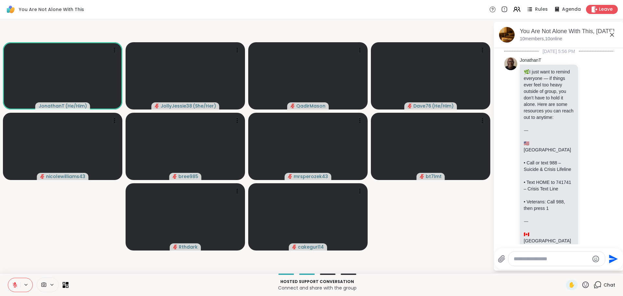
scroll to position [2523, 0]
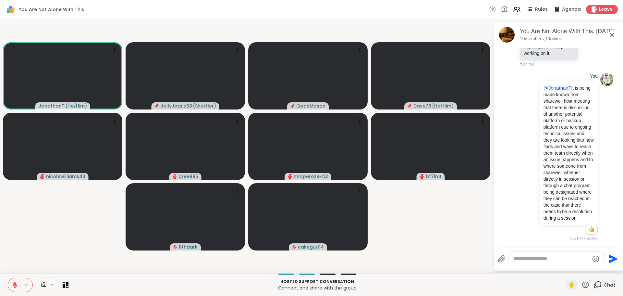
click at [568, 259] on textarea "Type your message" at bounding box center [552, 258] width 76 height 6
click at [558, 244] on span "Jona thanT" at bounding box center [553, 241] width 49 height 6
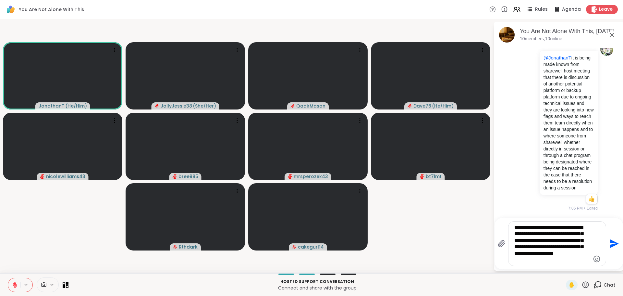
type textarea "**********"
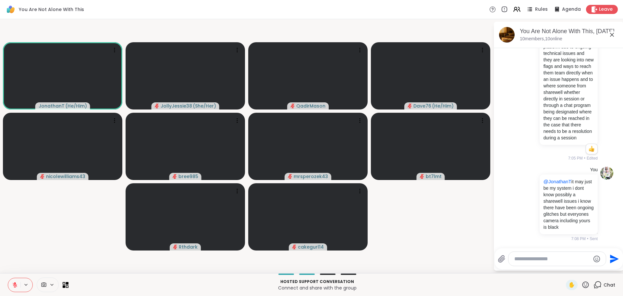
scroll to position [2616, 0]
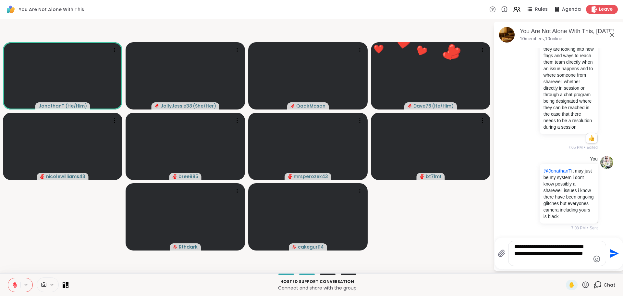
type textarea "**********"
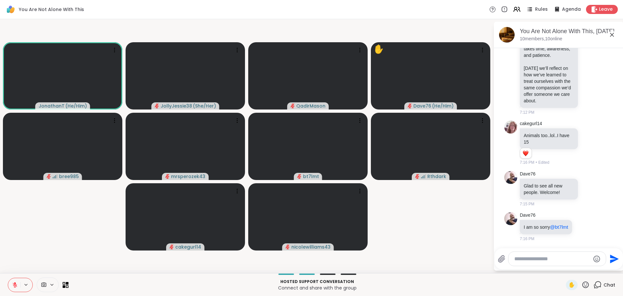
scroll to position [3026, 0]
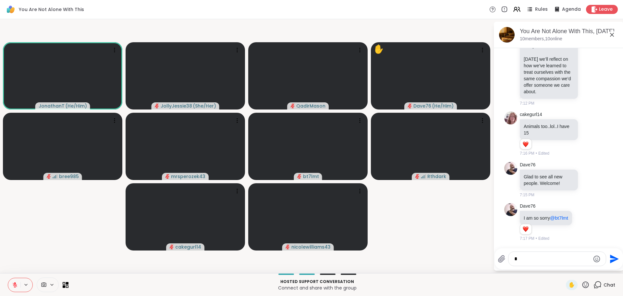
type textarea "*"
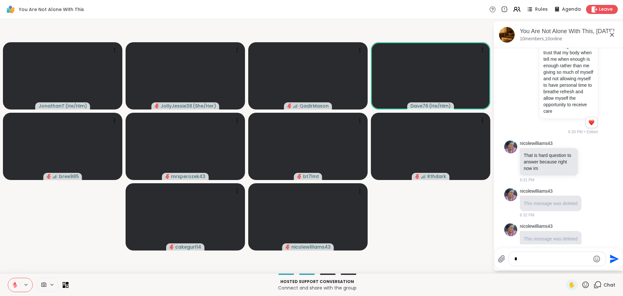
scroll to position [1096, 0]
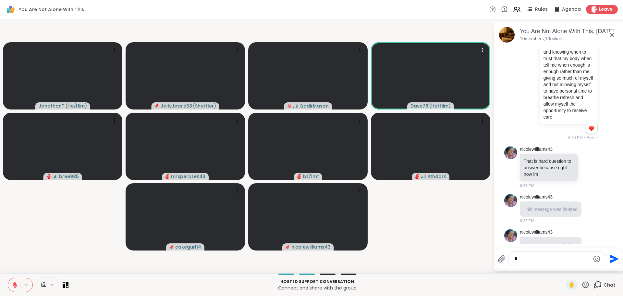
drag, startPoint x: 491, startPoint y: 204, endPoint x: 491, endPoint y: 208, distance: 4.3
click at [492, 209] on div "JonathanT ( He/Him ) JollyJessie38 ( She/Her ) QadirMason Dave76 ( He/Him ) bre…" at bounding box center [311, 146] width 623 height 254
click at [423, 242] on video-player-container "JonathanT ( He/Him ) JollyJessie38 ( She/Her ) QadirMason Dave76 ( He/Him ) bre…" at bounding box center [247, 146] width 486 height 249
click at [569, 286] on span "✋" at bounding box center [572, 285] width 6 height 8
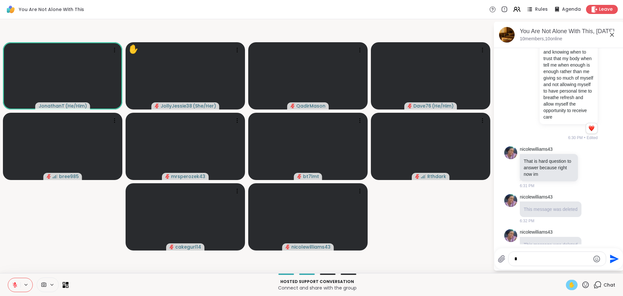
click at [552, 260] on textarea "*" at bounding box center [553, 258] width 76 height 6
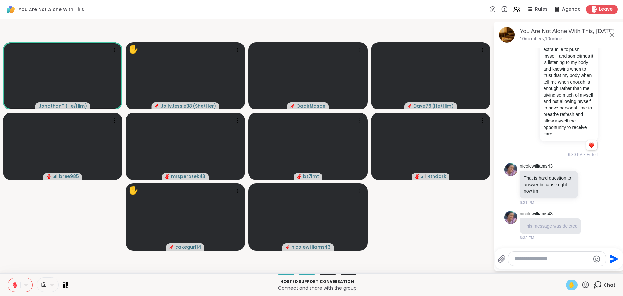
click at [16, 283] on icon at bounding box center [15, 285] width 6 height 6
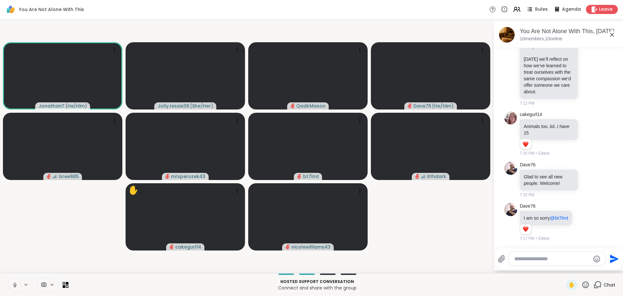
scroll to position [3026, 0]
click at [15, 283] on icon at bounding box center [15, 285] width 6 height 6
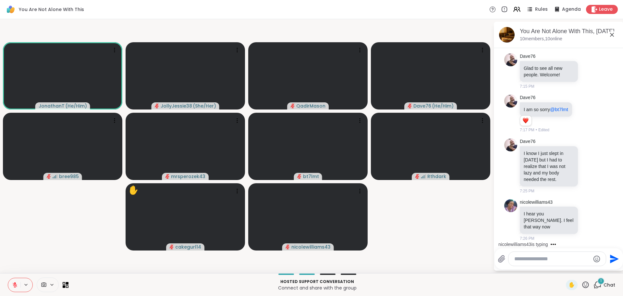
scroll to position [3128, 0]
click at [587, 222] on icon at bounding box center [590, 220] width 6 height 6
click at [587, 212] on div "Select Reaction: Heart" at bounding box center [590, 209] width 6 height 6
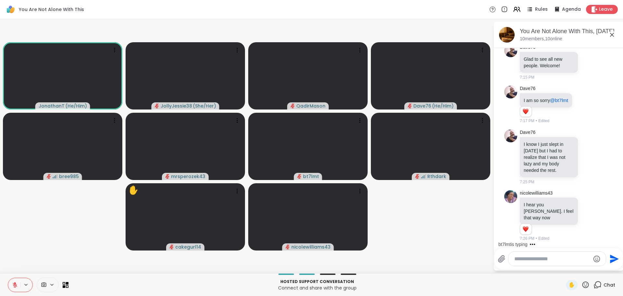
click at [540, 258] on textarea "Type your message" at bounding box center [553, 258] width 76 height 6
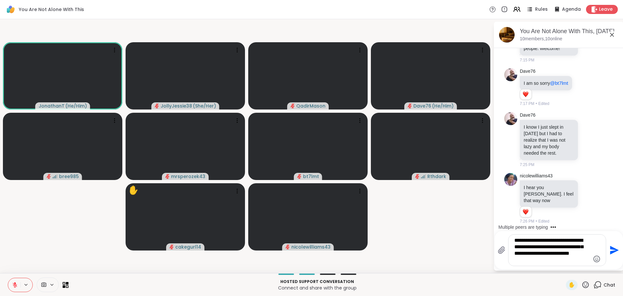
type textarea "**********"
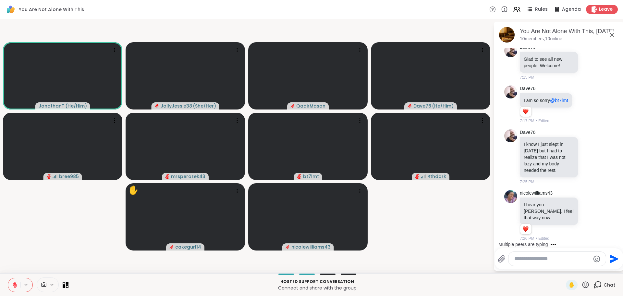
scroll to position [3204, 0]
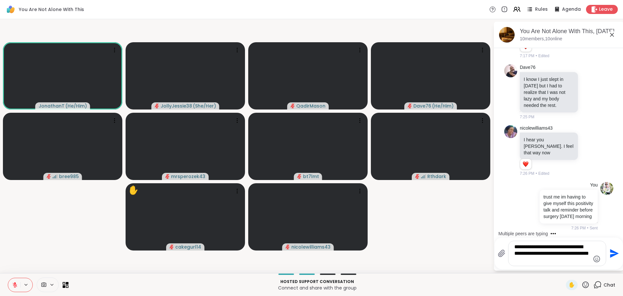
type textarea "**********"
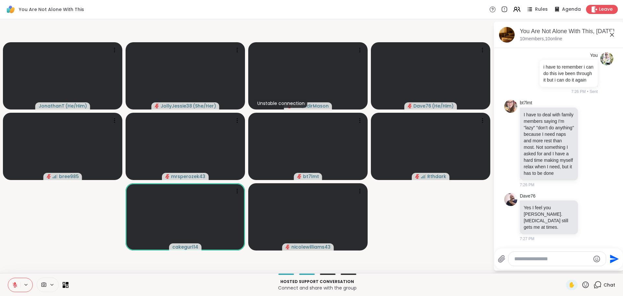
scroll to position [3490, 0]
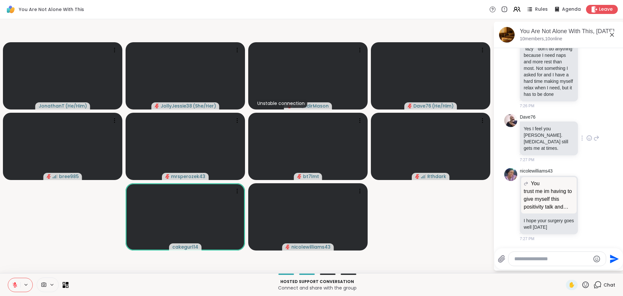
click at [587, 141] on icon at bounding box center [590, 138] width 6 height 6
click at [583, 134] on button "Select Reaction: Heart" at bounding box center [589, 127] width 13 height 13
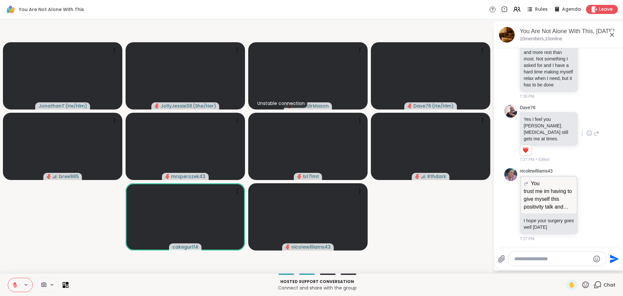
click at [594, 137] on icon at bounding box center [597, 133] width 6 height 8
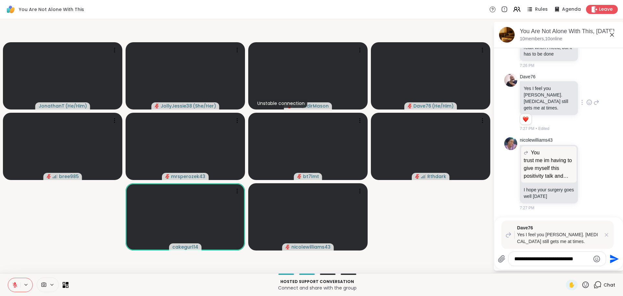
type textarea "**********"
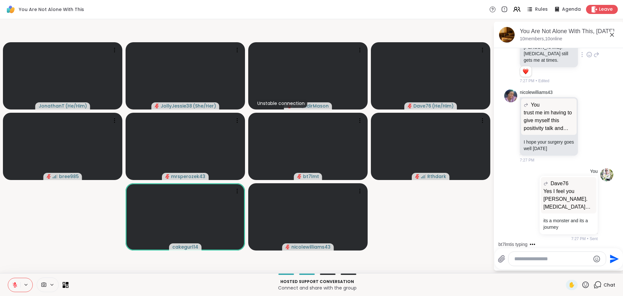
scroll to position [3578, 0]
click at [587, 123] on icon at bounding box center [590, 125] width 6 height 6
click at [587, 116] on div "Select Reaction: Heart" at bounding box center [590, 115] width 6 height 6
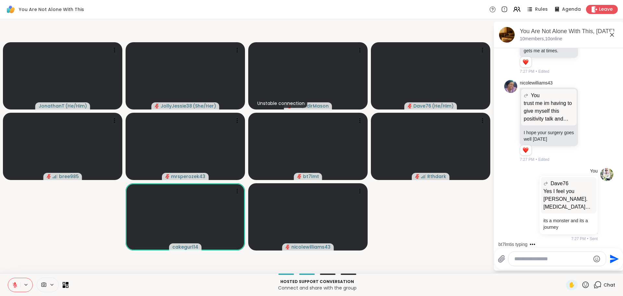
drag, startPoint x: 592, startPoint y: 129, endPoint x: 607, endPoint y: 134, distance: 15.9
click at [594, 125] on icon at bounding box center [597, 121] width 6 height 8
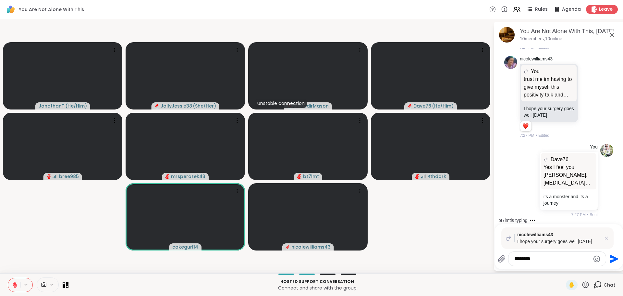
type textarea "*********"
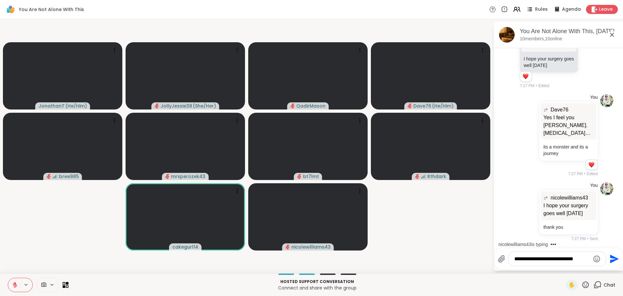
scroll to position [3724, 0]
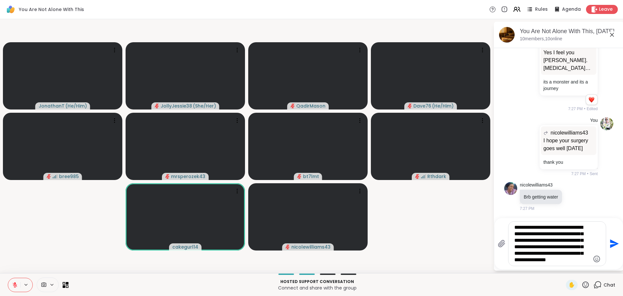
type textarea "**********"
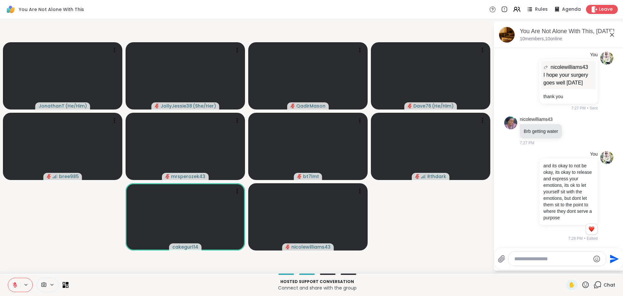
scroll to position [3898, 0]
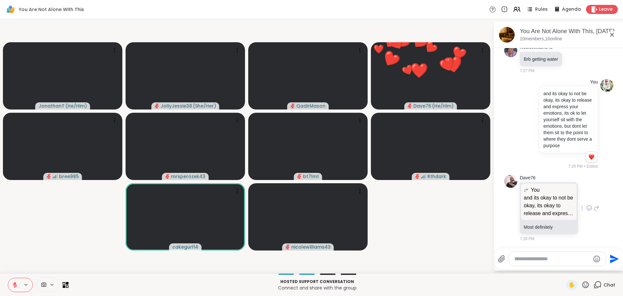
click at [587, 206] on icon at bounding box center [590, 208] width 6 height 6
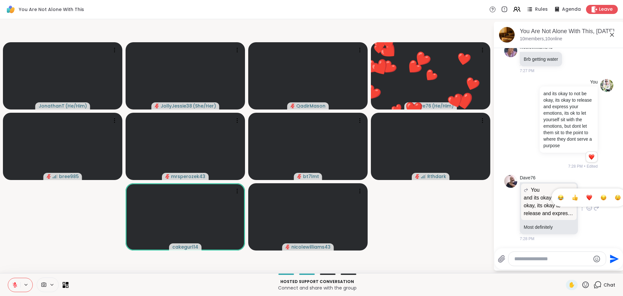
click at [587, 199] on div "Select Reaction: Heart" at bounding box center [590, 197] width 6 height 6
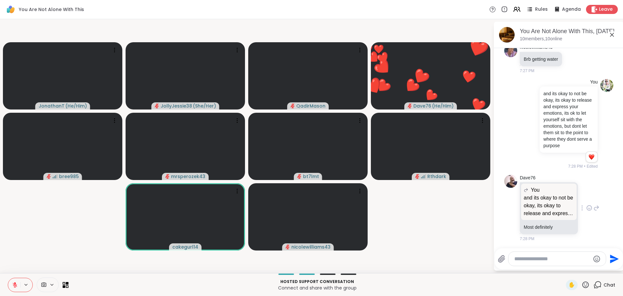
scroll to position [3907, 0]
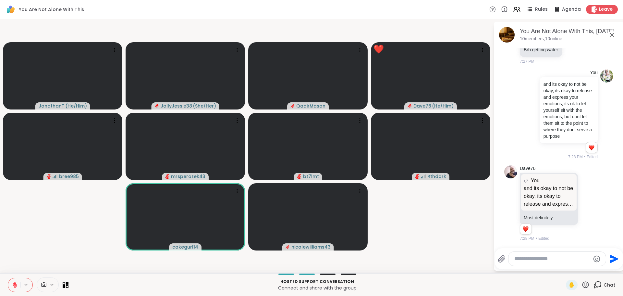
click at [534, 258] on textarea "Type your message" at bounding box center [553, 258] width 76 height 6
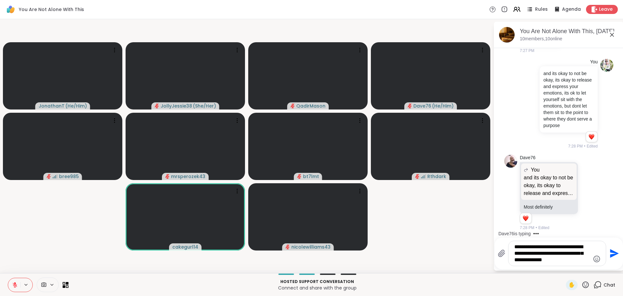
type textarea "**********"
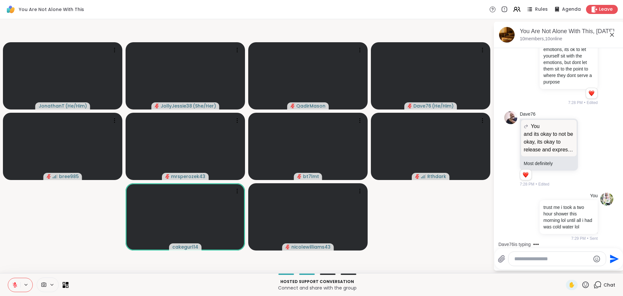
scroll to position [3968, 0]
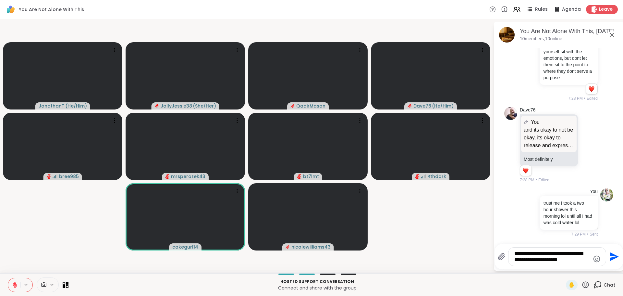
type textarea "**********"
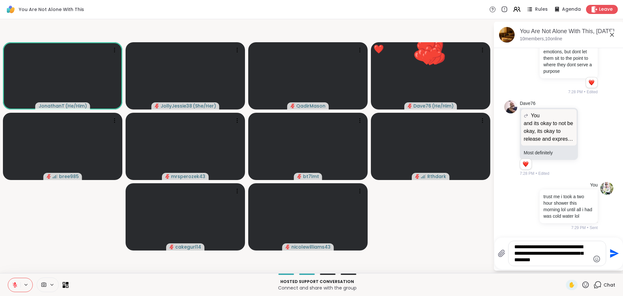
type textarea "**********"
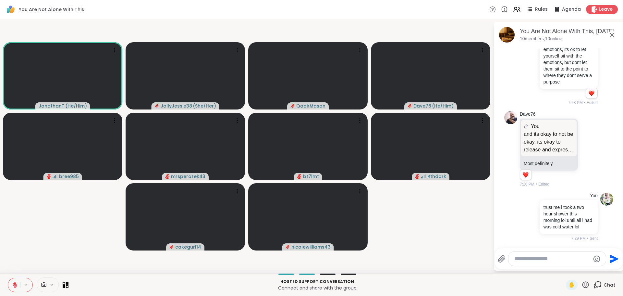
click at [598, 289] on div "Chat" at bounding box center [605, 285] width 22 height 10
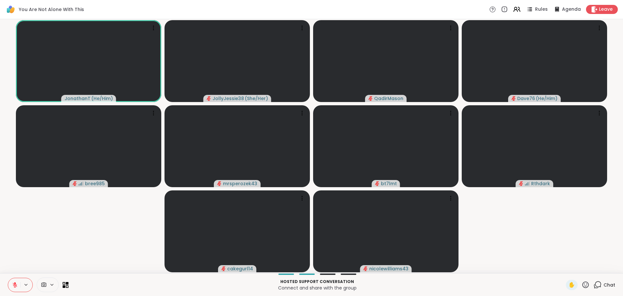
click at [597, 286] on icon at bounding box center [598, 284] width 8 height 8
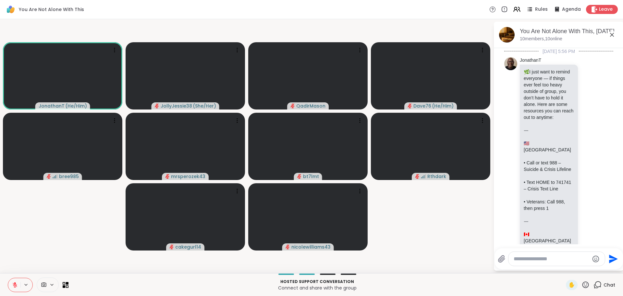
scroll to position [4339, 0]
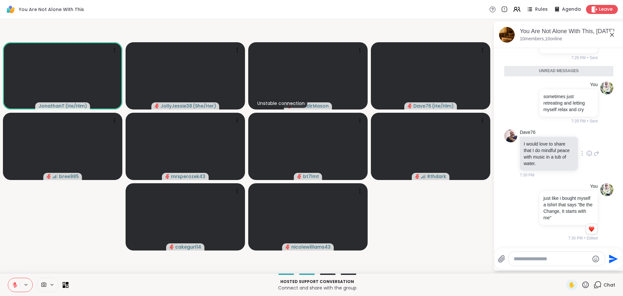
click at [587, 153] on icon at bounding box center [590, 153] width 6 height 6
click at [583, 147] on button "Select Reaction: Heart" at bounding box center [589, 142] width 13 height 13
click at [587, 154] on icon at bounding box center [590, 153] width 6 height 6
click at [587, 145] on div "Select Reaction: Heart" at bounding box center [590, 143] width 6 height 6
click at [594, 153] on icon at bounding box center [597, 153] width 6 height 8
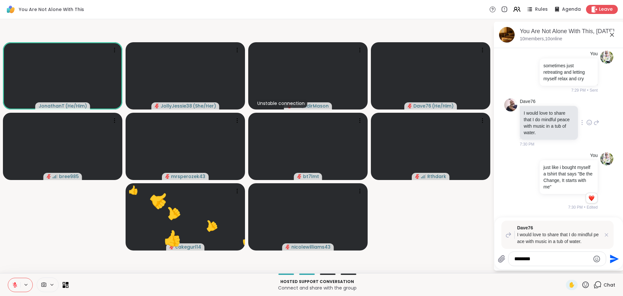
type textarea "*********"
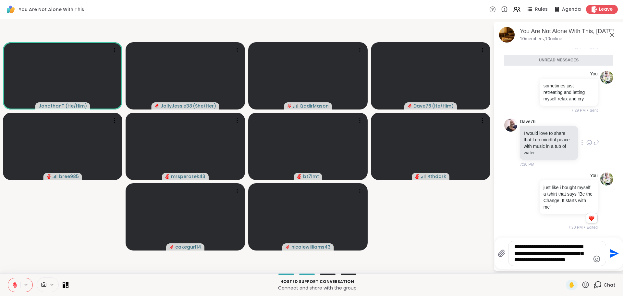
type textarea "**********"
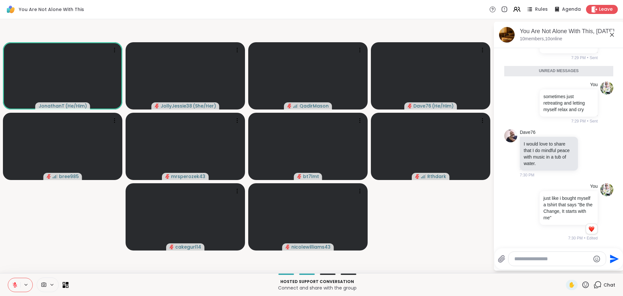
click at [598, 283] on div "Chat" at bounding box center [605, 285] width 22 height 10
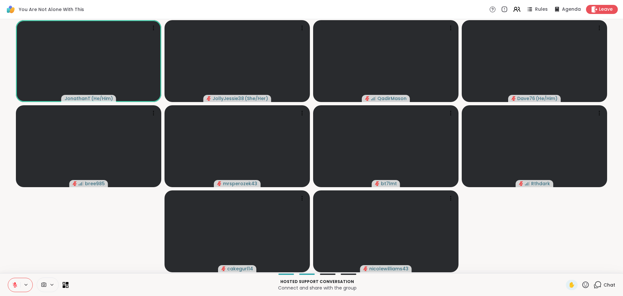
click at [599, 285] on div "Chat" at bounding box center [605, 285] width 22 height 10
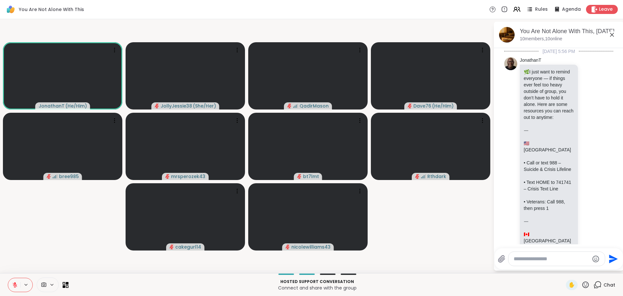
scroll to position [4466, 0]
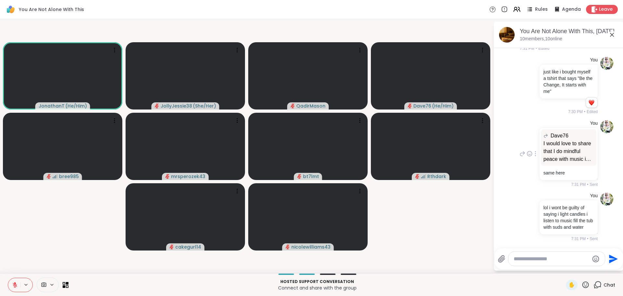
click at [527, 150] on icon at bounding box center [530, 153] width 6 height 6
click at [528, 142] on button "Select Reaction: Heart" at bounding box center [529, 143] width 13 height 13
click at [545, 257] on textarea "Type your message" at bounding box center [552, 258] width 76 height 6
click at [537, 256] on textarea "Type your message" at bounding box center [552, 258] width 76 height 6
click at [536, 256] on textarea "Type your message" at bounding box center [552, 258] width 76 height 6
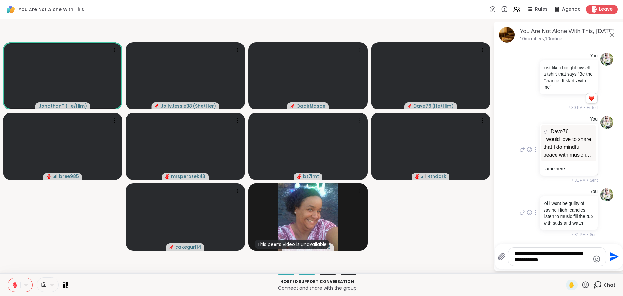
type textarea "**********"
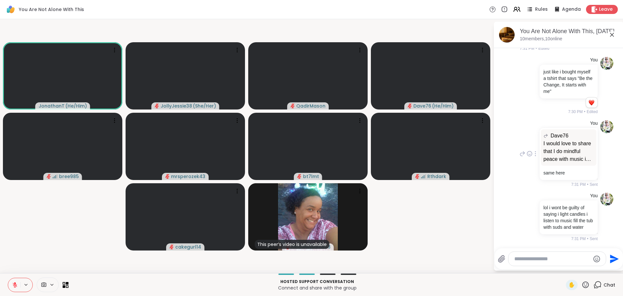
click at [597, 289] on div "Chat" at bounding box center [605, 285] width 22 height 10
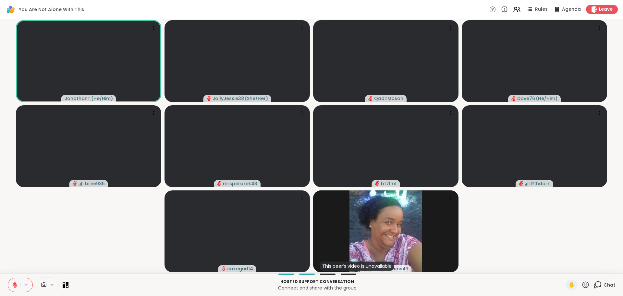
click at [597, 286] on icon at bounding box center [598, 284] width 8 height 8
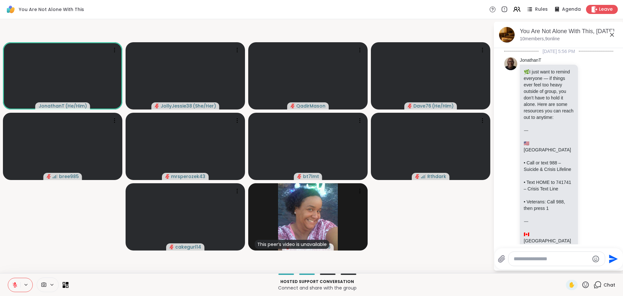
scroll to position [4618, 0]
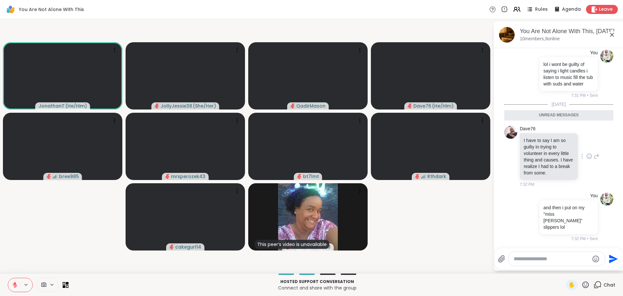
click at [587, 158] on icon at bounding box center [589, 156] width 5 height 5
click at [587, 149] on div "Select Reaction: Heart" at bounding box center [590, 146] width 6 height 6
click at [594, 160] on icon at bounding box center [597, 156] width 6 height 8
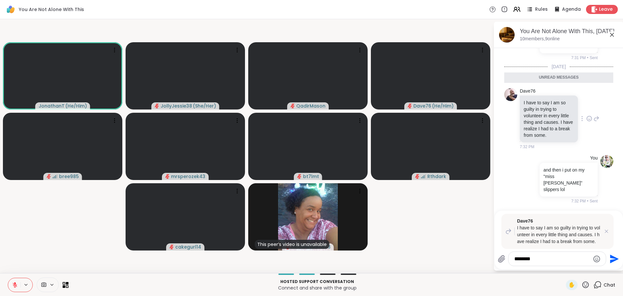
type textarea "*********"
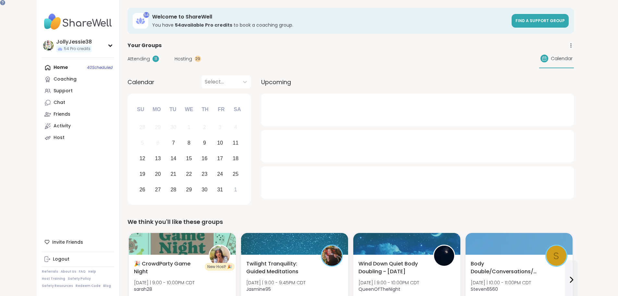
click at [128, 56] on span "Attending" at bounding box center [139, 59] width 22 height 7
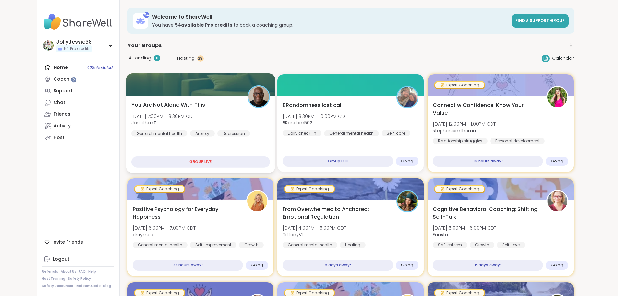
click at [134, 100] on div "You Are Not Alone With [DATE][DATE] 7:00PM - 8:30PM CDT JonathanT General menta…" at bounding box center [200, 133] width 149 height 77
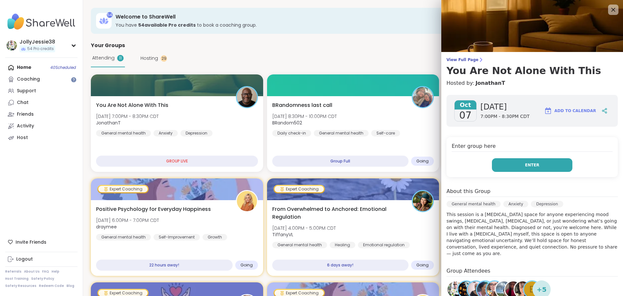
click at [542, 166] on button "Enter" at bounding box center [532, 165] width 81 height 14
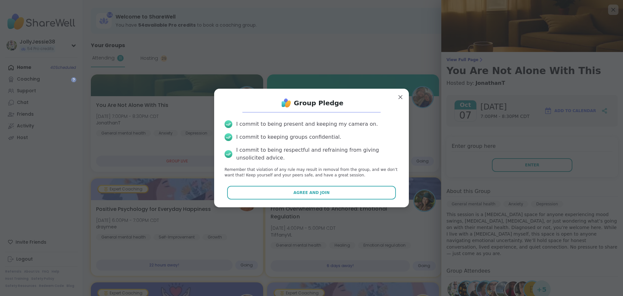
click at [373, 191] on button "Agree and Join" at bounding box center [311, 193] width 169 height 14
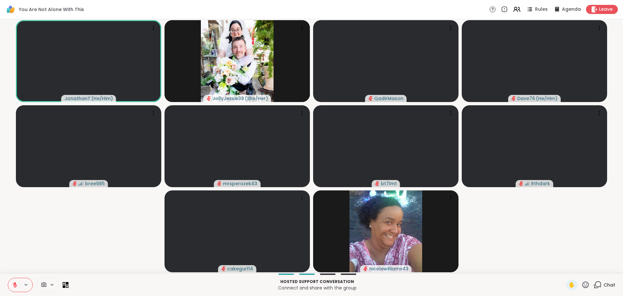
click at [595, 286] on icon at bounding box center [598, 284] width 6 height 6
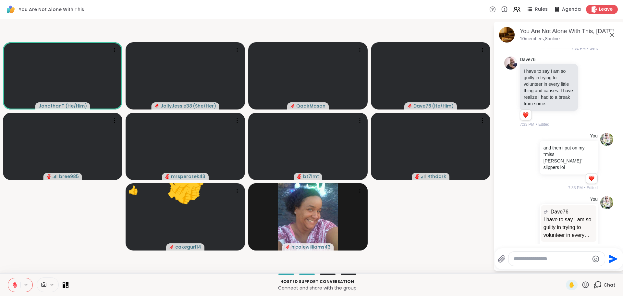
scroll to position [4750, 0]
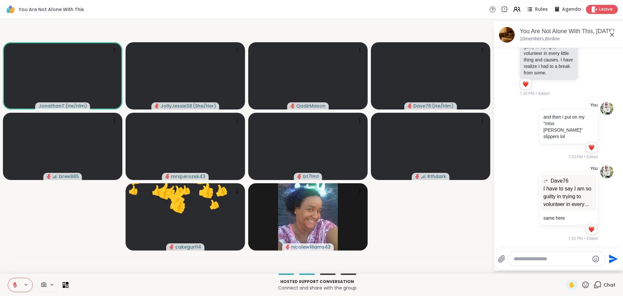
click at [542, 258] on textarea "Type your message" at bounding box center [552, 258] width 76 height 6
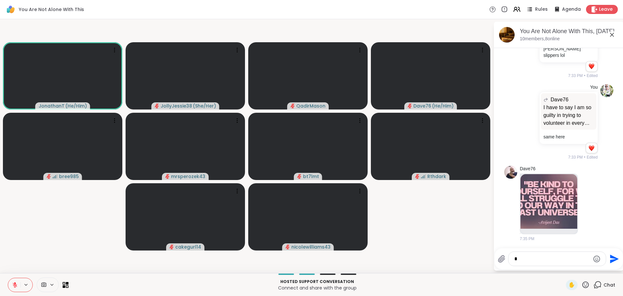
scroll to position [4831, 0]
click at [569, 284] on span "✋" at bounding box center [572, 285] width 6 height 8
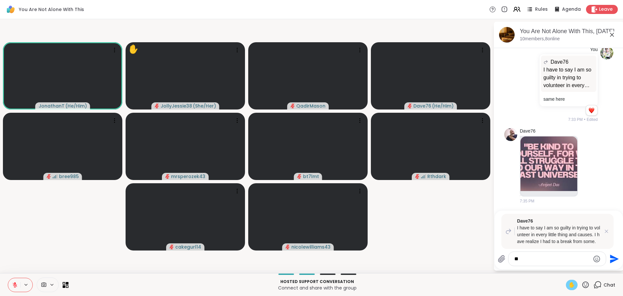
type textarea "*"
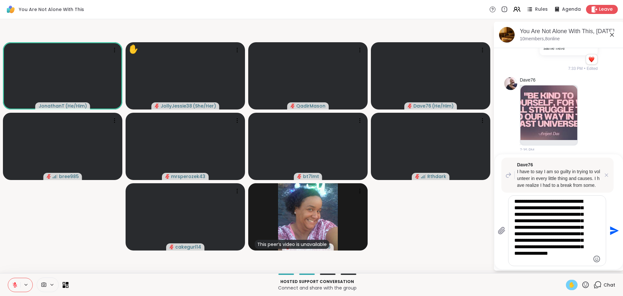
type textarea "**********"
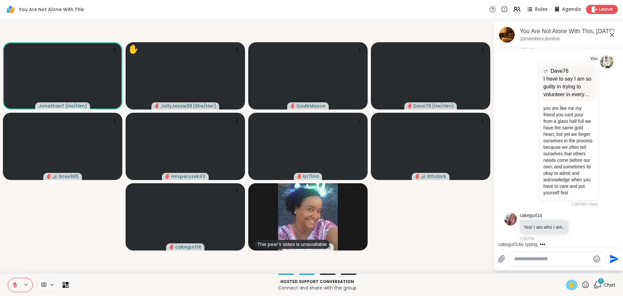
scroll to position [5035, 0]
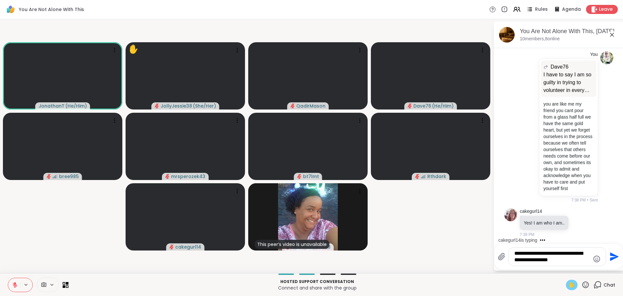
type textarea "**********"
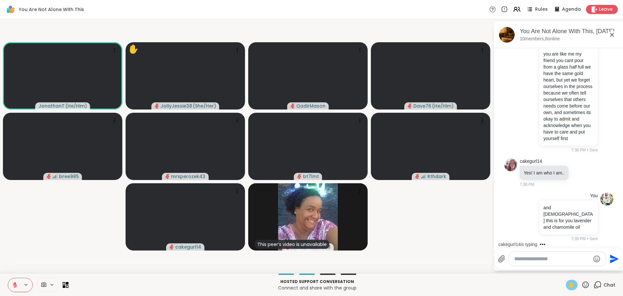
scroll to position [5028, 0]
click at [15, 285] on icon at bounding box center [15, 284] width 5 height 5
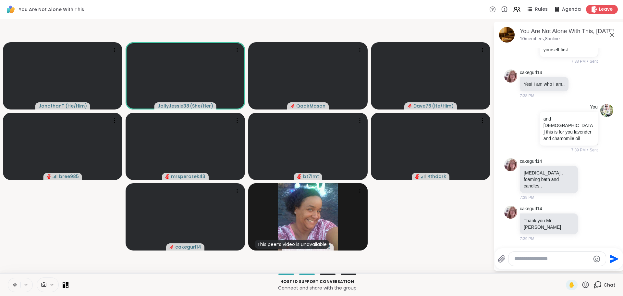
scroll to position [5172, 0]
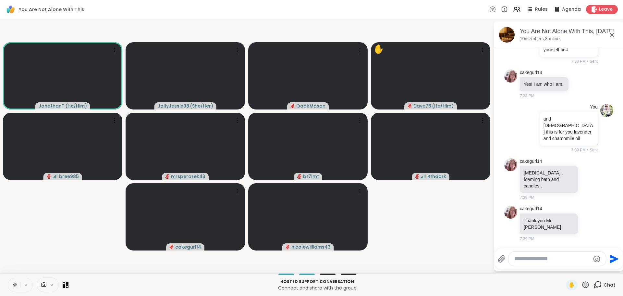
click at [13, 284] on icon at bounding box center [15, 285] width 6 height 6
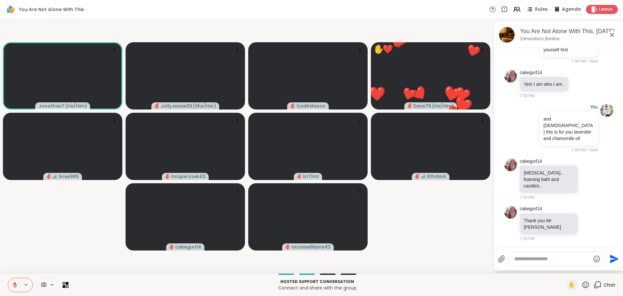
scroll to position [5162, 0]
click at [14, 282] on icon at bounding box center [15, 285] width 6 height 6
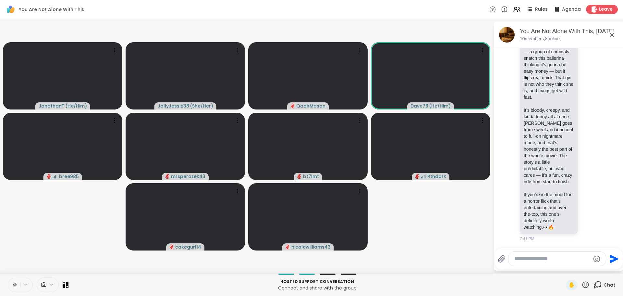
scroll to position [5447, 0]
click at [536, 260] on textarea "Type your message" at bounding box center [553, 258] width 76 height 6
click at [11, 285] on button at bounding box center [14, 285] width 12 height 14
click at [544, 256] on textarea "Type your message" at bounding box center [553, 258] width 76 height 6
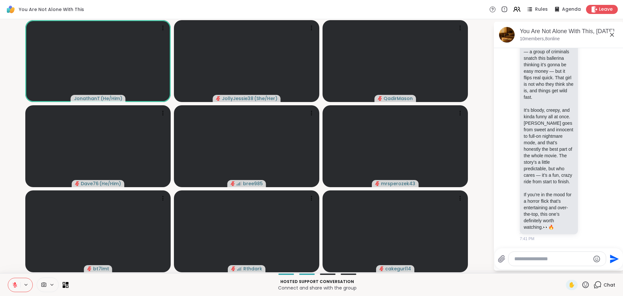
click at [536, 263] on div at bounding box center [557, 259] width 97 height 14
click at [536, 260] on textarea "Type your message" at bounding box center [553, 258] width 76 height 6
paste textarea "**********"
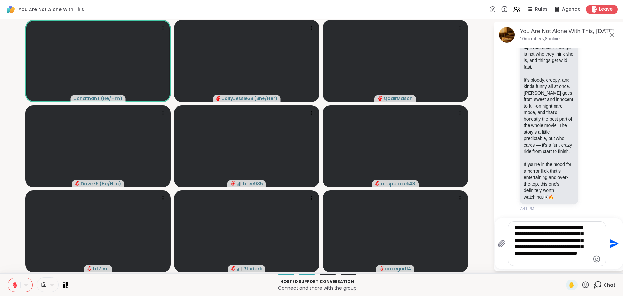
click at [548, 261] on textarea "**********" at bounding box center [553, 243] width 76 height 39
paste textarea "**********"
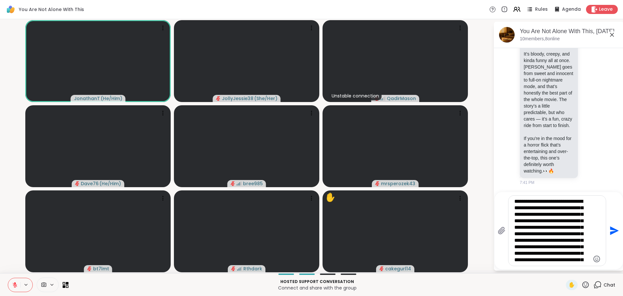
click at [587, 256] on textarea "**********" at bounding box center [553, 230] width 76 height 65
paste textarea "**********"
type textarea "**********"
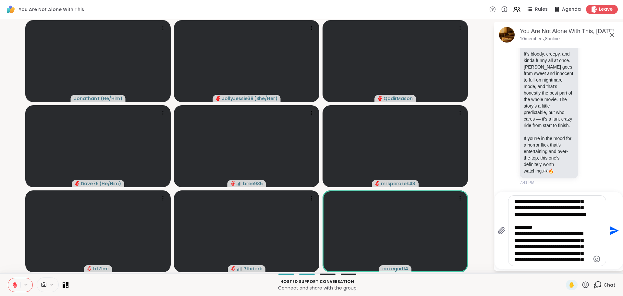
click at [616, 230] on icon "Send" at bounding box center [614, 230] width 9 height 9
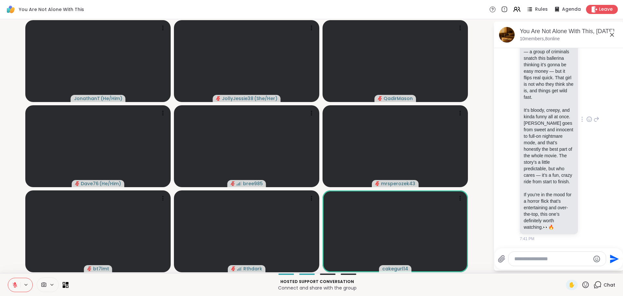
scroll to position [0, 0]
click at [546, 257] on textarea "Type your message" at bounding box center [553, 258] width 76 height 6
paste textarea "**********"
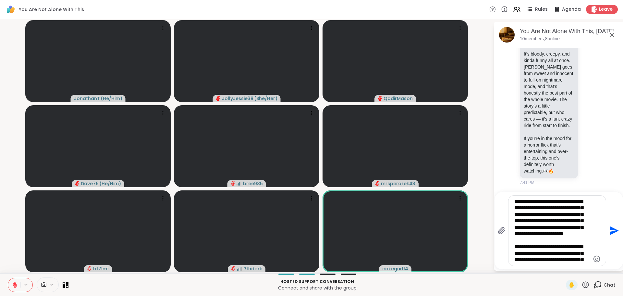
type textarea "**********"
click at [613, 227] on icon "Send" at bounding box center [614, 230] width 10 height 10
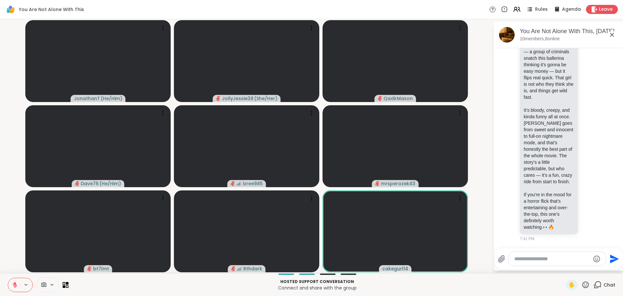
click at [608, 283] on span "Chat" at bounding box center [610, 284] width 12 height 6
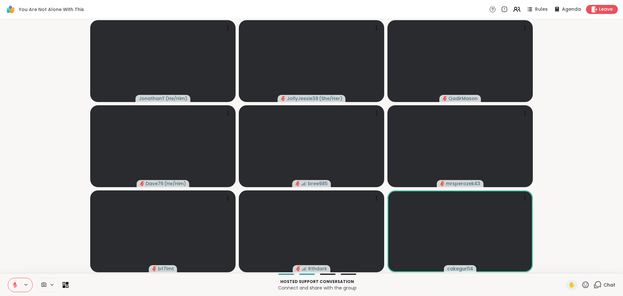
click at [608, 283] on span "Chat" at bounding box center [610, 284] width 12 height 6
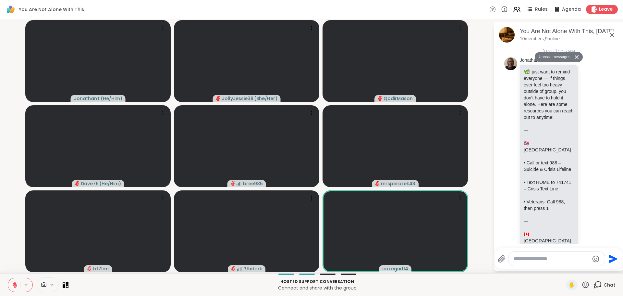
scroll to position [6770, 0]
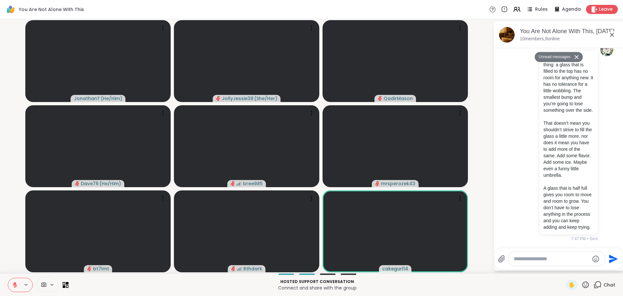
click at [607, 224] on li "You Because here’s the thing: a glass that is filled to the top has no room for…" at bounding box center [559, 143] width 118 height 204
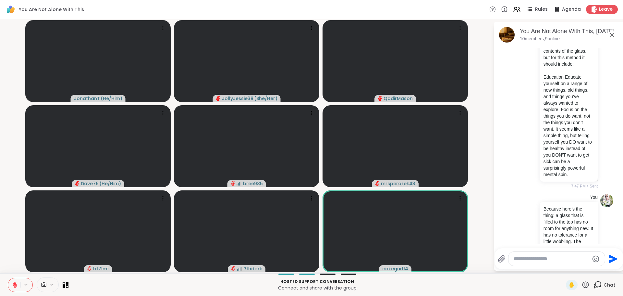
scroll to position [6190, 0]
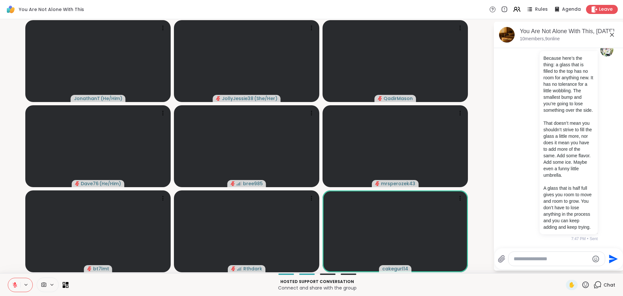
scroll to position [6754, 0]
click at [532, 259] on textarea "Type your message" at bounding box center [552, 258] width 76 height 6
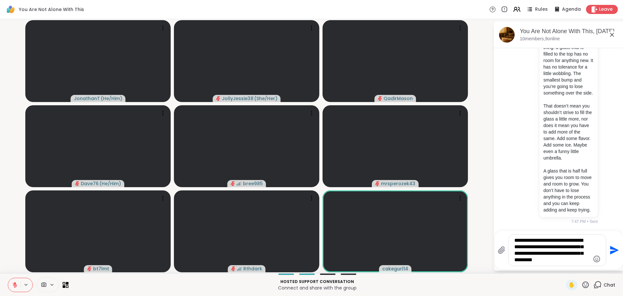
type textarea "**********"
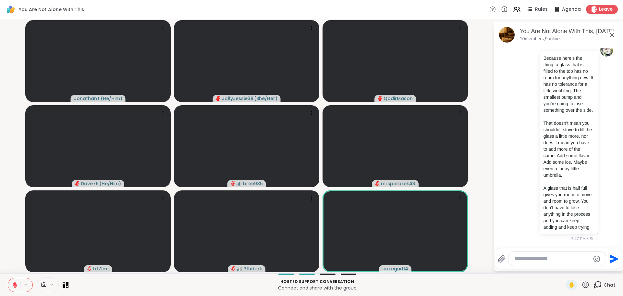
click at [605, 283] on span "Chat" at bounding box center [610, 284] width 12 height 6
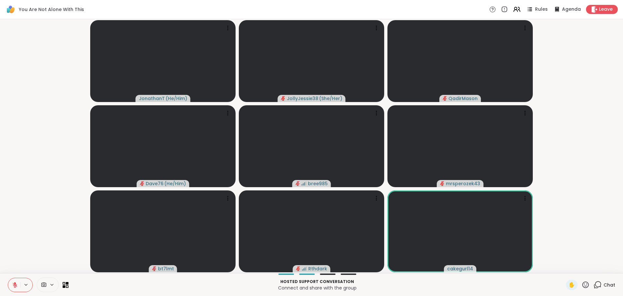
click at [604, 283] on span "Chat" at bounding box center [610, 284] width 12 height 6
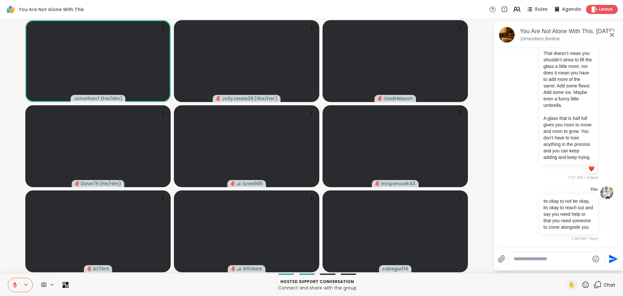
scroll to position [6833, 0]
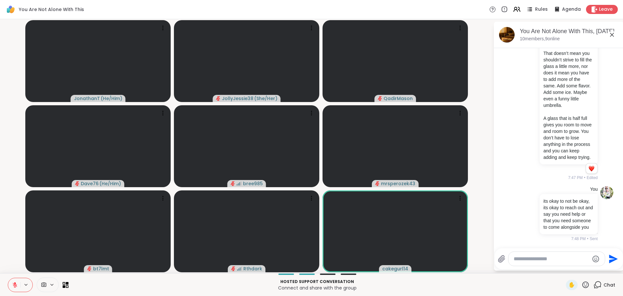
click at [546, 259] on textarea "Type your message" at bounding box center [552, 258] width 76 height 6
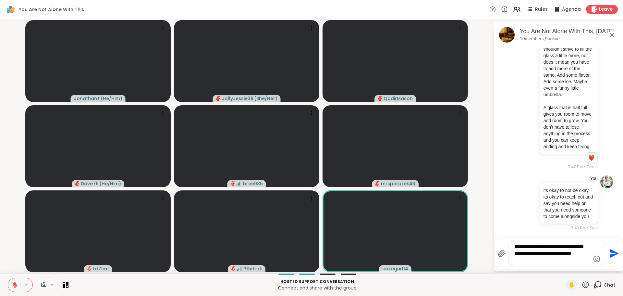
type textarea "**********"
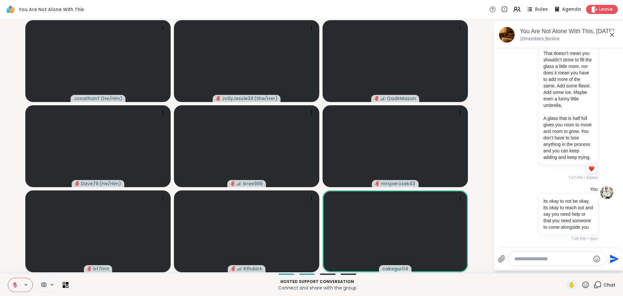
click at [604, 285] on span "Chat" at bounding box center [610, 284] width 12 height 6
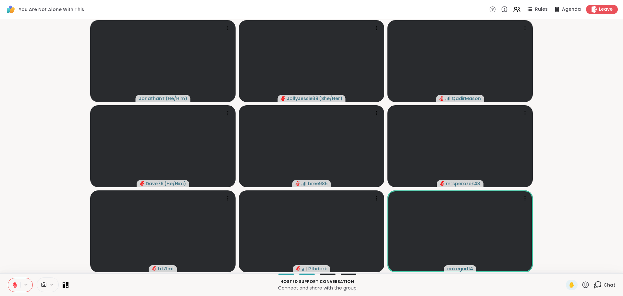
click at [604, 285] on span "Chat" at bounding box center [610, 284] width 12 height 6
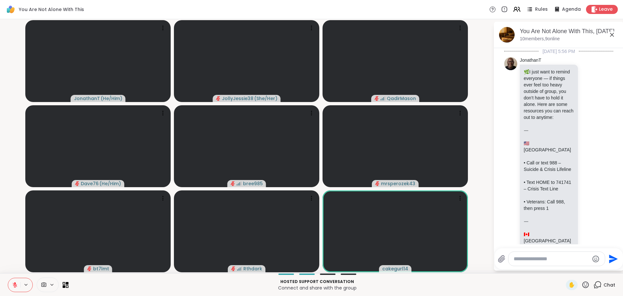
scroll to position [6888, 0]
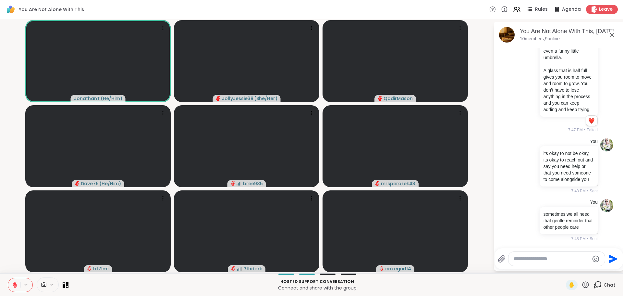
click at [542, 258] on textarea "Type your message" at bounding box center [552, 258] width 76 height 6
click at [569, 288] on span "✋" at bounding box center [572, 285] width 6 height 8
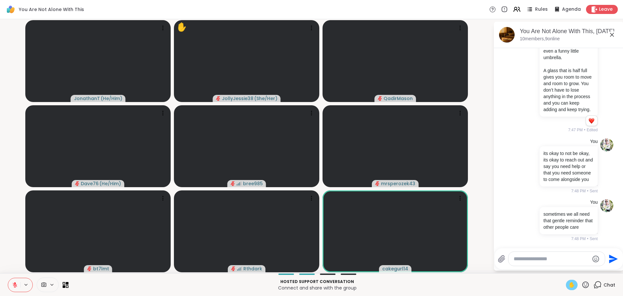
click at [557, 260] on textarea "Type your message" at bounding box center [552, 258] width 76 height 6
click at [557, 262] on textarea "Type your message" at bounding box center [552, 258] width 76 height 6
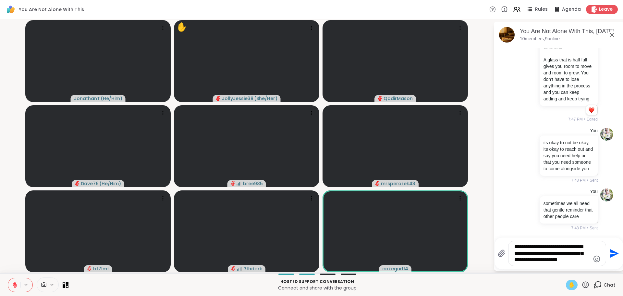
type textarea "**********"
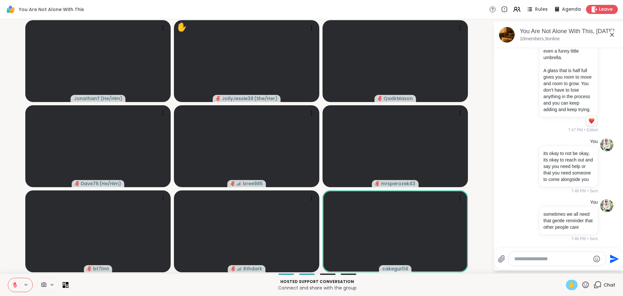
click at [596, 283] on icon at bounding box center [598, 284] width 8 height 8
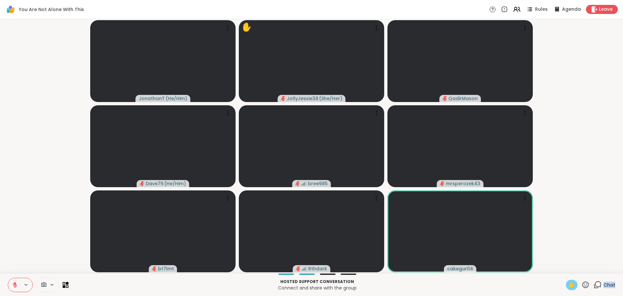
click at [596, 283] on icon at bounding box center [598, 284] width 8 height 8
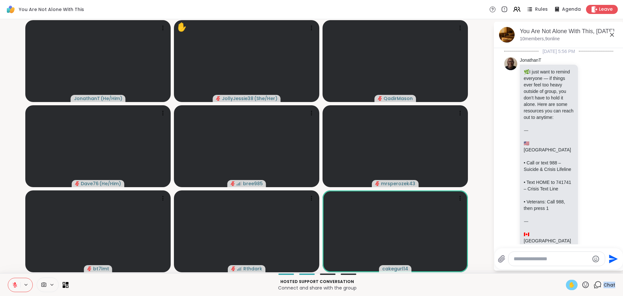
scroll to position [7011, 0]
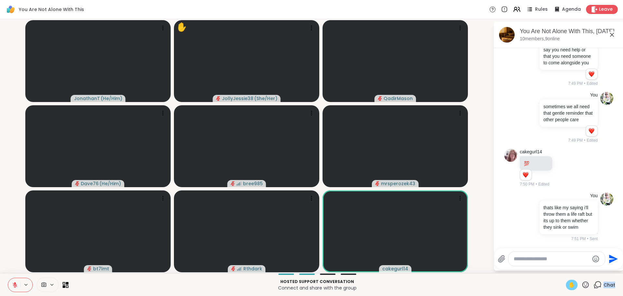
click at [556, 258] on textarea "Type your message" at bounding box center [552, 258] width 76 height 6
click at [551, 259] on textarea "Type your message" at bounding box center [552, 258] width 76 height 6
click at [550, 260] on textarea "Type your message" at bounding box center [552, 258] width 76 height 6
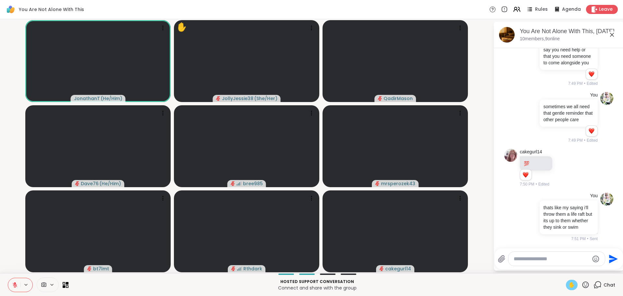
click at [550, 260] on textarea "Type your message" at bounding box center [552, 258] width 76 height 6
click at [543, 260] on textarea "Type your message" at bounding box center [552, 258] width 76 height 6
click at [542, 262] on div at bounding box center [557, 259] width 96 height 14
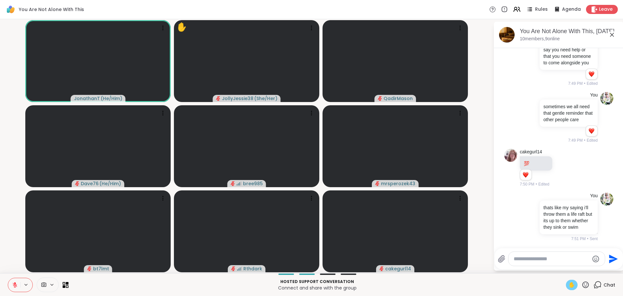
click at [545, 259] on textarea "Type your message" at bounding box center [552, 258] width 76 height 6
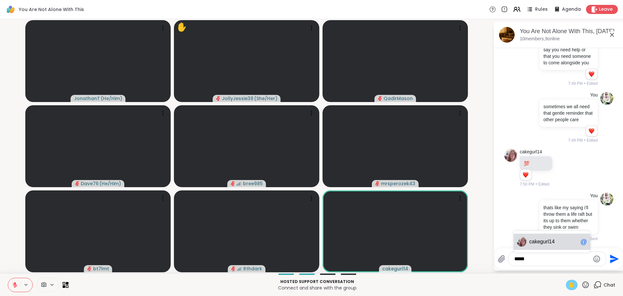
click at [546, 245] on div "cake gurl14 @" at bounding box center [552, 241] width 77 height 16
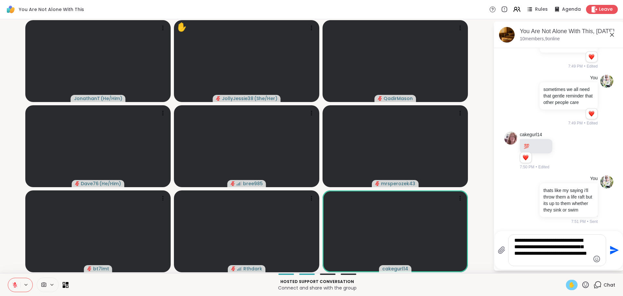
type textarea "**********"
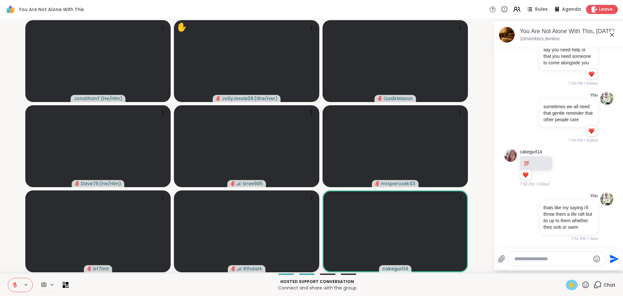
click at [599, 283] on div "Chat" at bounding box center [605, 285] width 22 height 10
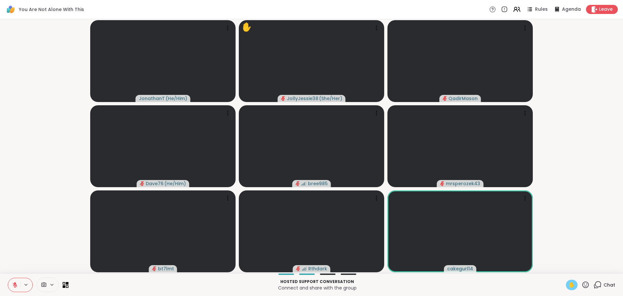
click at [599, 283] on div "Chat" at bounding box center [605, 285] width 22 height 10
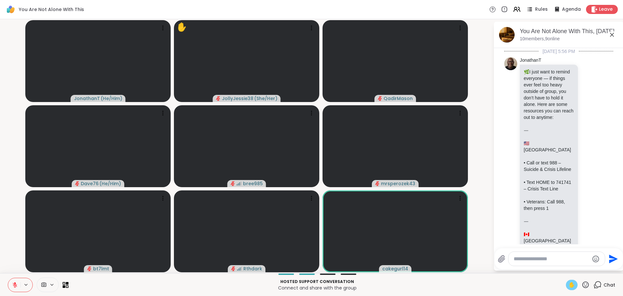
scroll to position [7087, 0]
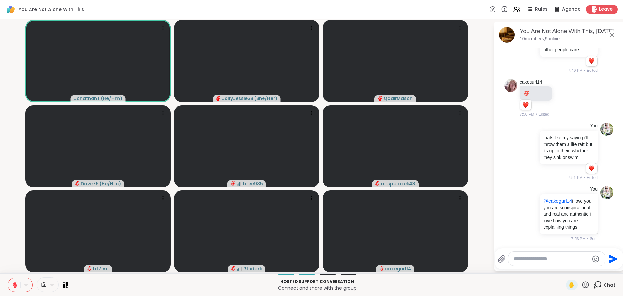
click at [14, 285] on icon at bounding box center [15, 285] width 6 height 6
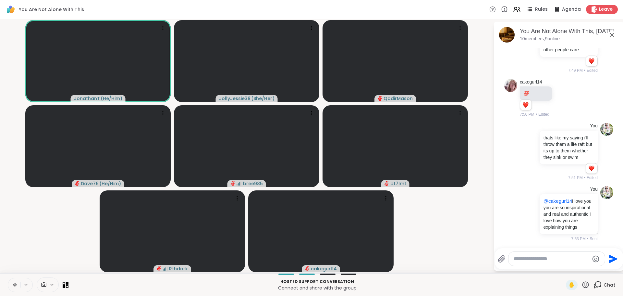
click at [17, 284] on icon at bounding box center [15, 285] width 6 height 6
click at [543, 255] on textarea "Type your message" at bounding box center [552, 258] width 76 height 6
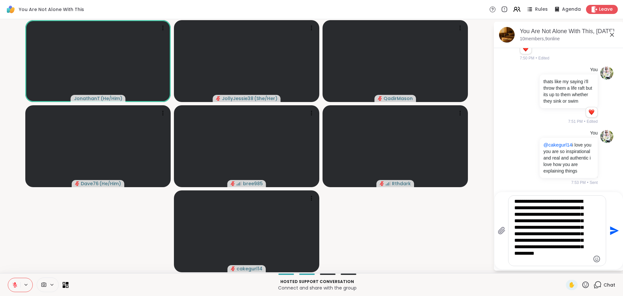
type textarea "**********"
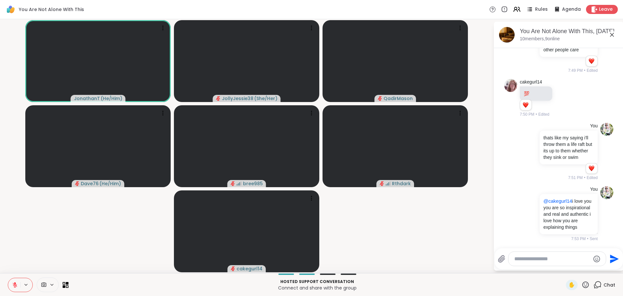
click at [601, 288] on div "Chat" at bounding box center [605, 285] width 22 height 10
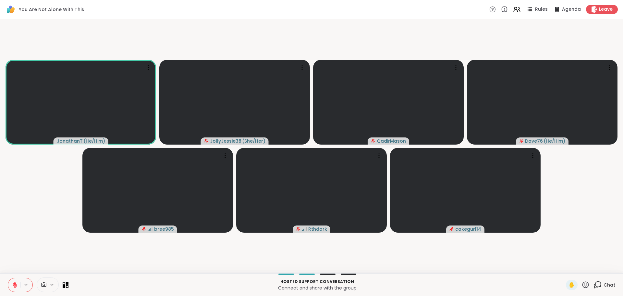
click at [604, 286] on span "Chat" at bounding box center [610, 284] width 12 height 6
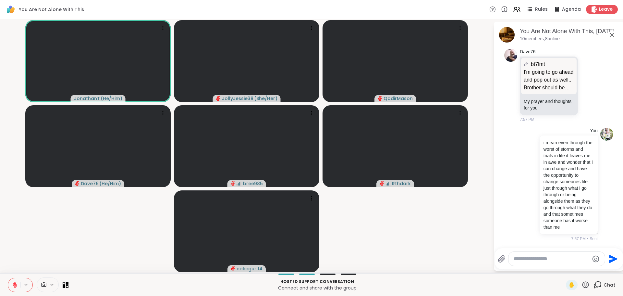
scroll to position [7621, 0]
click at [558, 260] on textarea "Type your message" at bounding box center [552, 258] width 76 height 6
click at [561, 266] on div "Send" at bounding box center [559, 258] width 129 height 21
click at [561, 260] on textarea "Type your message" at bounding box center [552, 258] width 76 height 6
click at [564, 258] on textarea "Type your message" at bounding box center [552, 258] width 76 height 6
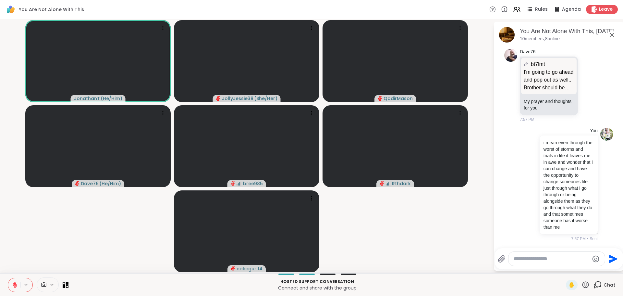
click at [564, 259] on textarea "Type your message" at bounding box center [552, 258] width 76 height 6
click at [125, 239] on video-player-container "JonathanT ( He/Him ) JollyJessie38 ( She/Her ) QadirMason Dave76 ( He/Him ) bre…" at bounding box center [247, 146] width 486 height 249
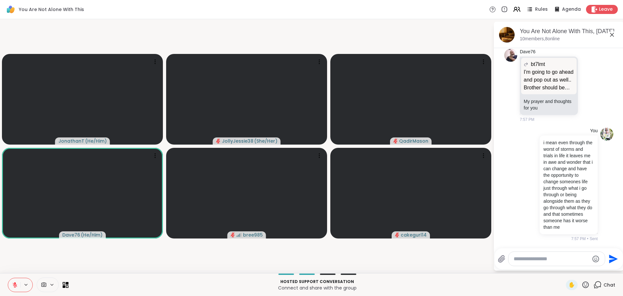
click at [596, 280] on div "Chat" at bounding box center [605, 285] width 22 height 10
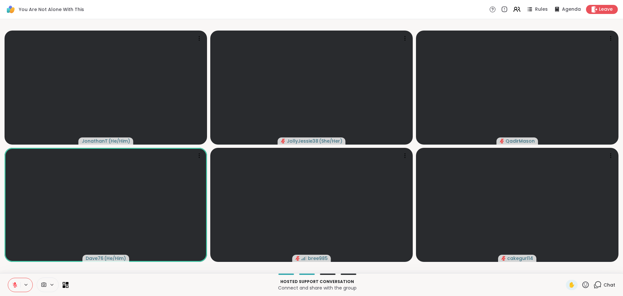
click at [596, 280] on div "Chat" at bounding box center [605, 285] width 22 height 10
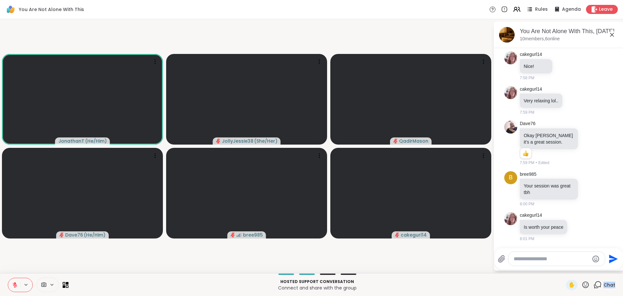
scroll to position [7825, 0]
click at [570, 282] on span "✋" at bounding box center [572, 285] width 6 height 8
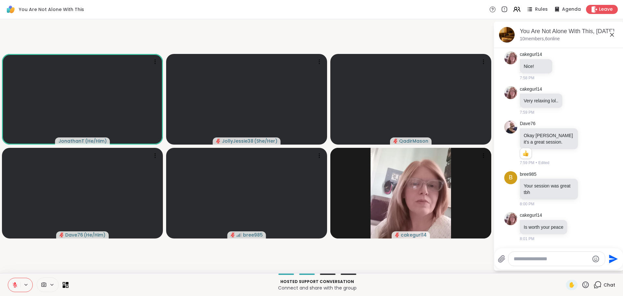
click at [15, 285] on icon at bounding box center [15, 284] width 5 height 5
click at [13, 283] on icon at bounding box center [15, 285] width 6 height 6
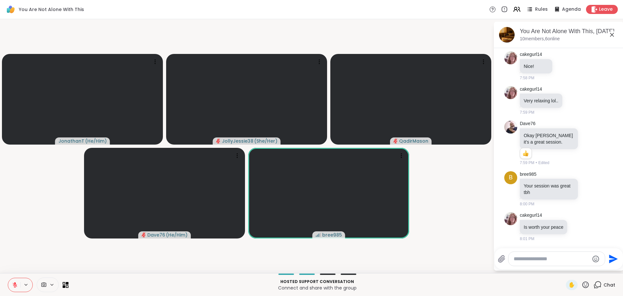
click at [526, 253] on div at bounding box center [557, 259] width 96 height 14
click at [522, 256] on textarea "Type your message" at bounding box center [552, 258] width 76 height 6
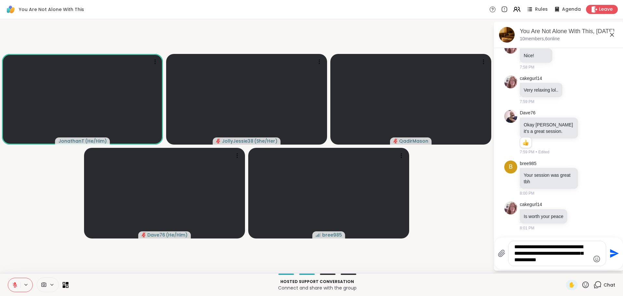
type textarea "**********"
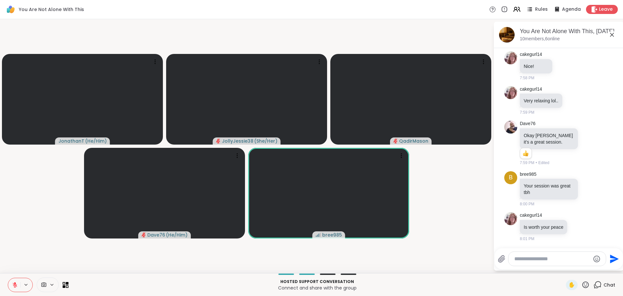
click at [604, 284] on span "Chat" at bounding box center [610, 284] width 12 height 6
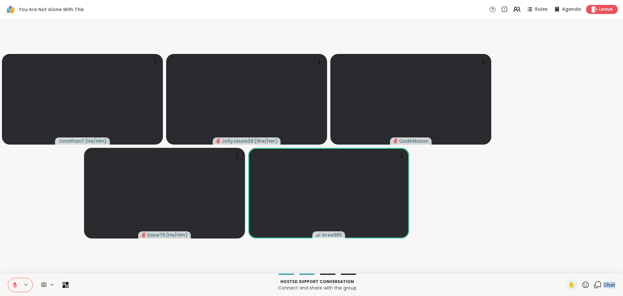
click at [604, 283] on span "Chat" at bounding box center [610, 284] width 12 height 6
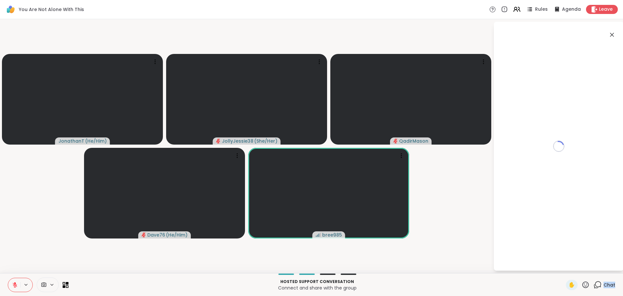
click at [599, 284] on div "Chat" at bounding box center [605, 285] width 22 height 10
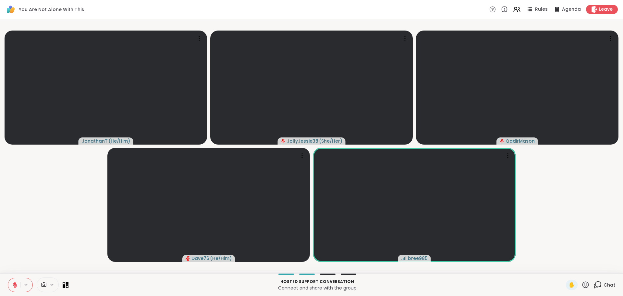
click at [597, 283] on icon at bounding box center [598, 284] width 8 height 8
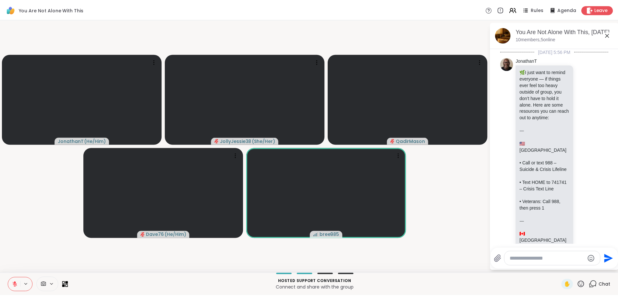
scroll to position [7920, 0]
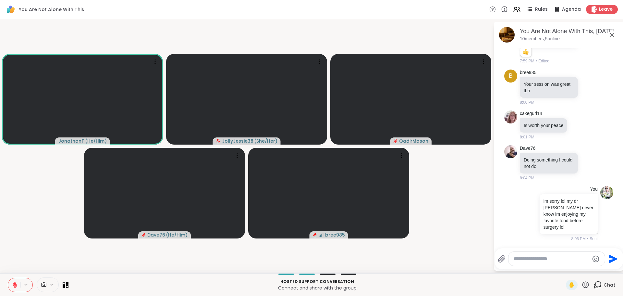
click at [541, 252] on div at bounding box center [557, 259] width 96 height 14
click at [542, 259] on textarea "Type your message" at bounding box center [552, 258] width 76 height 6
click at [599, 9] on span "Leave" at bounding box center [606, 9] width 14 height 7
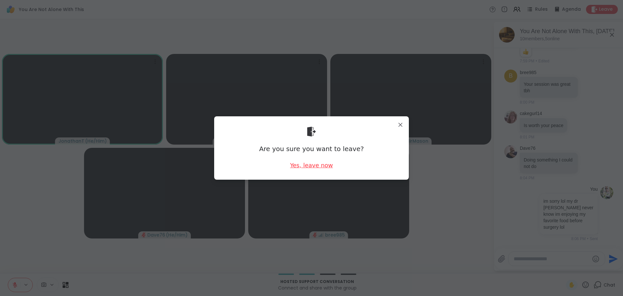
click at [315, 168] on div "Yes, leave now" at bounding box center [311, 165] width 43 height 8
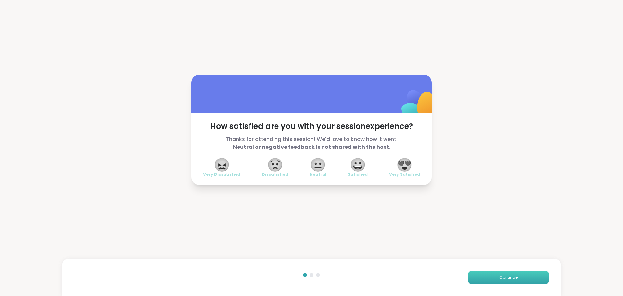
click at [497, 274] on button "Continue" at bounding box center [508, 277] width 81 height 14
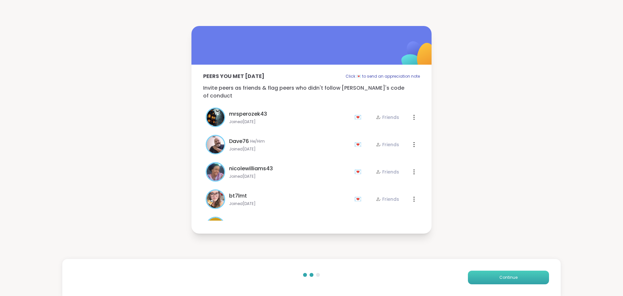
click at [497, 274] on button "Continue" at bounding box center [508, 277] width 81 height 14
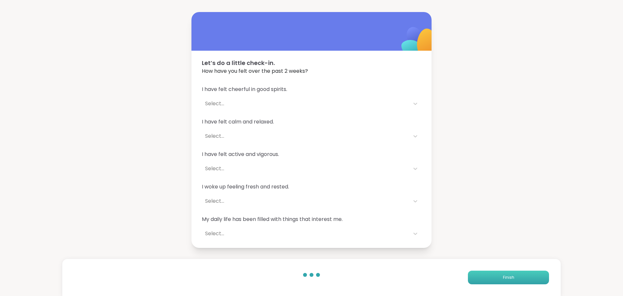
click at [497, 274] on button "Finish" at bounding box center [508, 277] width 81 height 14
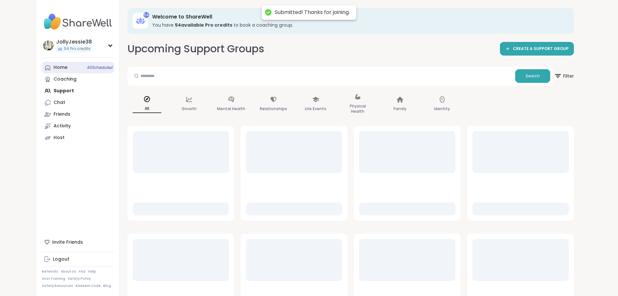
click at [54, 67] on div "Home 40 Scheduled" at bounding box center [61, 67] width 14 height 6
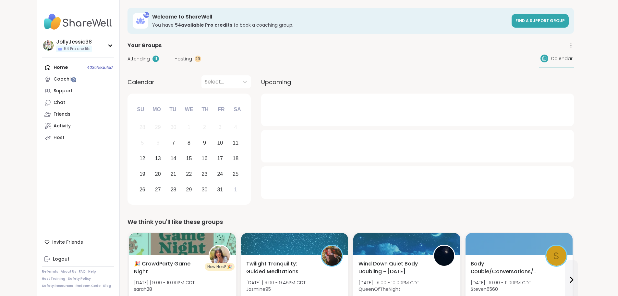
click at [128, 56] on span "Attending" at bounding box center [139, 59] width 22 height 7
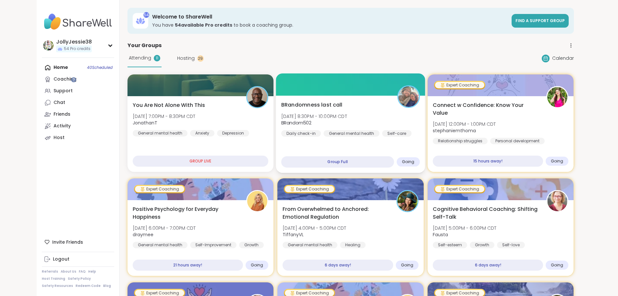
click at [351, 119] on div "BRandomness last call [DATE] 8:30PM - 10:00PM CDT BRandom502 Daily check-in Gen…" at bounding box center [350, 119] width 139 height 36
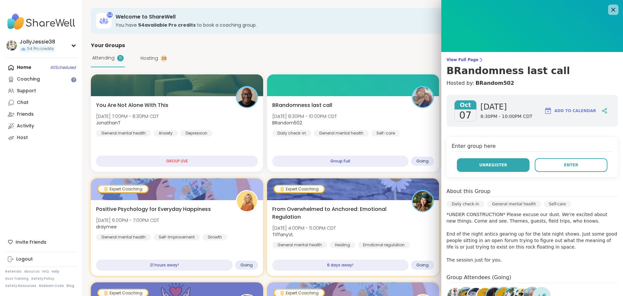
click at [486, 161] on button "Unregister" at bounding box center [493, 165] width 73 height 14
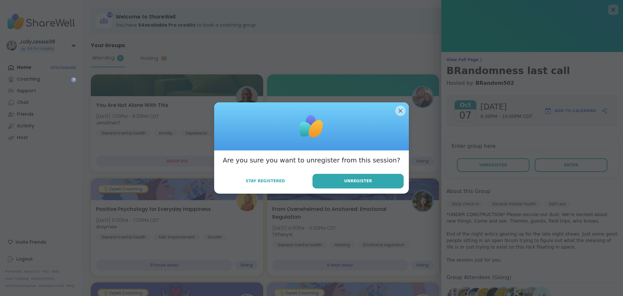
click at [311, 173] on div "Are you sure you want to unregister from this session? Stay Registered Unregist…" at bounding box center [311, 171] width 195 height 43
click at [333, 182] on button "Unregister" at bounding box center [358, 181] width 91 height 15
